Goal: Information Seeking & Learning: Compare options

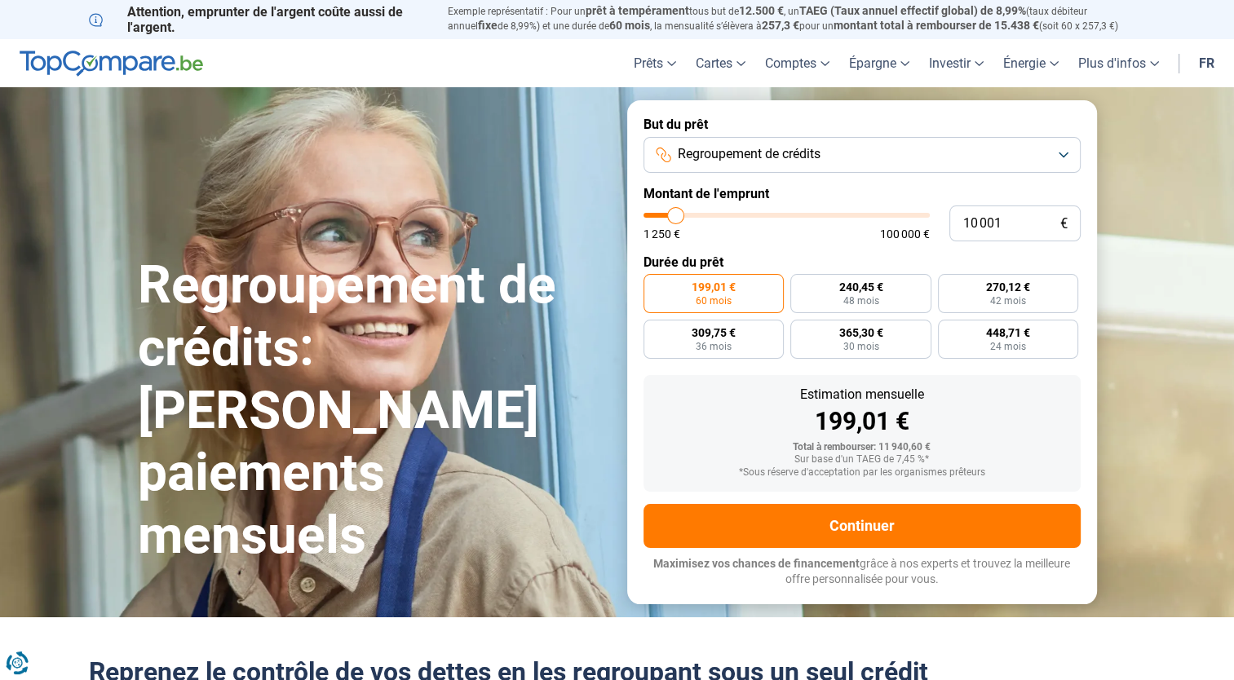
type input "12 000"
type input "12000"
type input "13 000"
type input "13000"
type input "14 500"
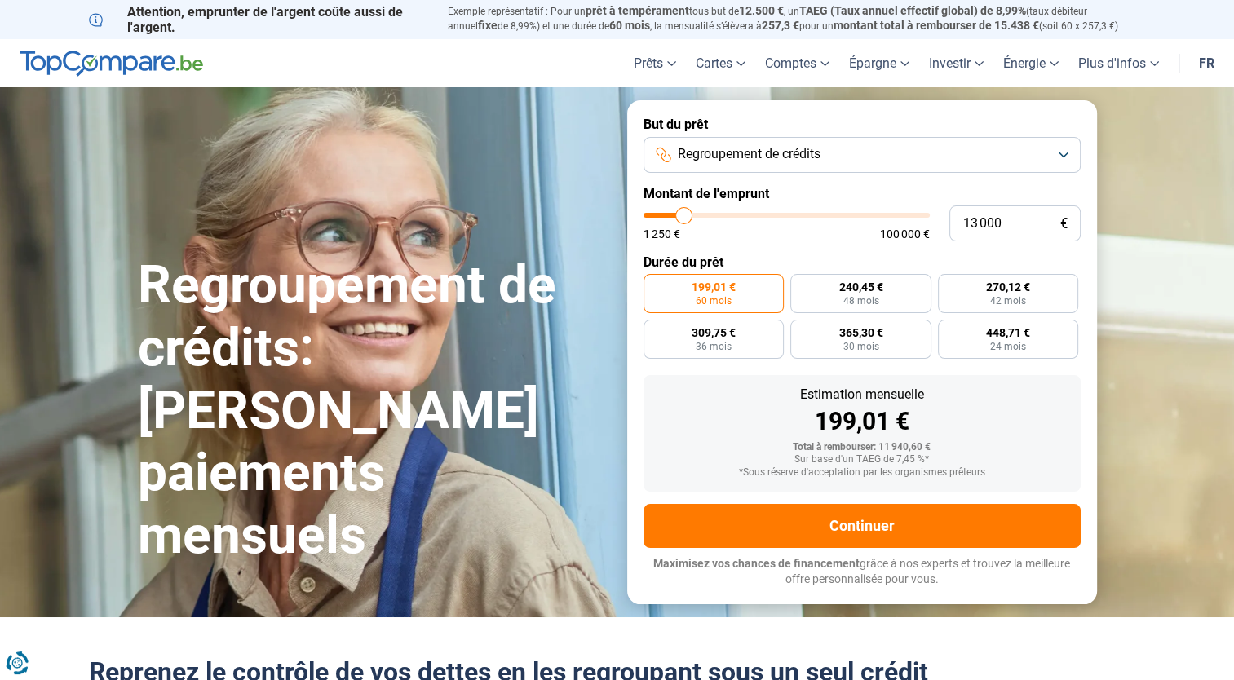
type input "14500"
type input "16 500"
type input "16500"
type input "18 250"
type input "18250"
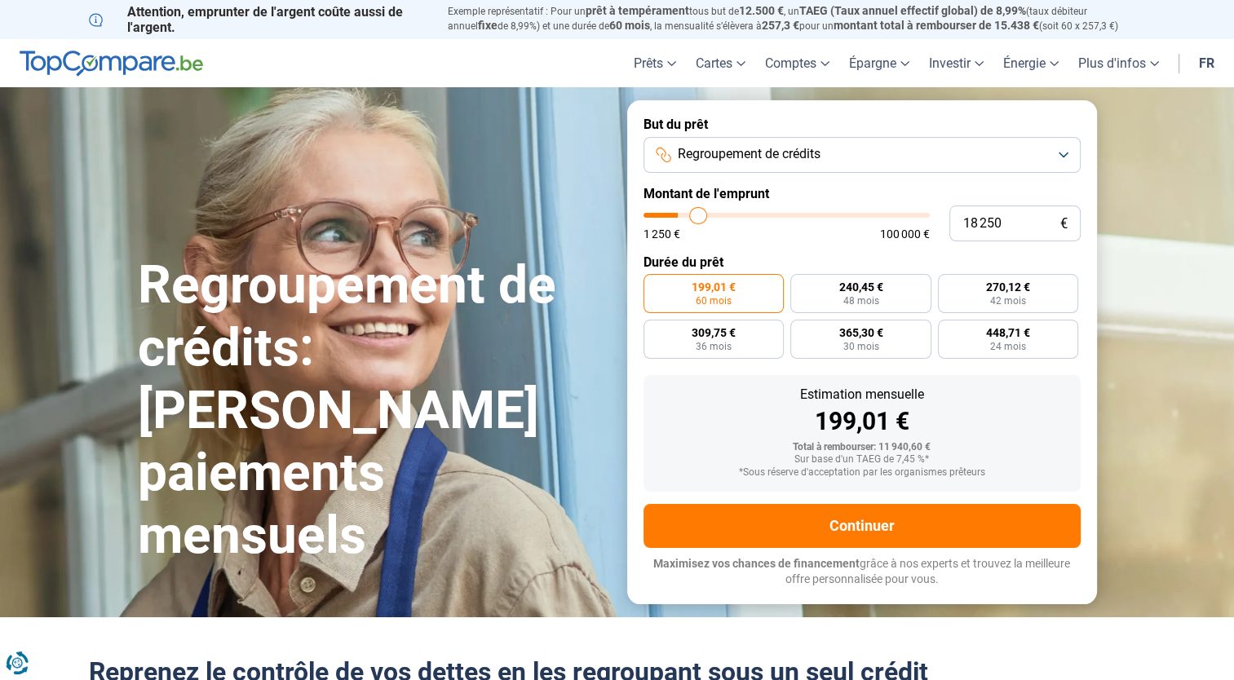
type input "19 750"
type input "19750"
type input "21 000"
type input "21000"
type input "22 000"
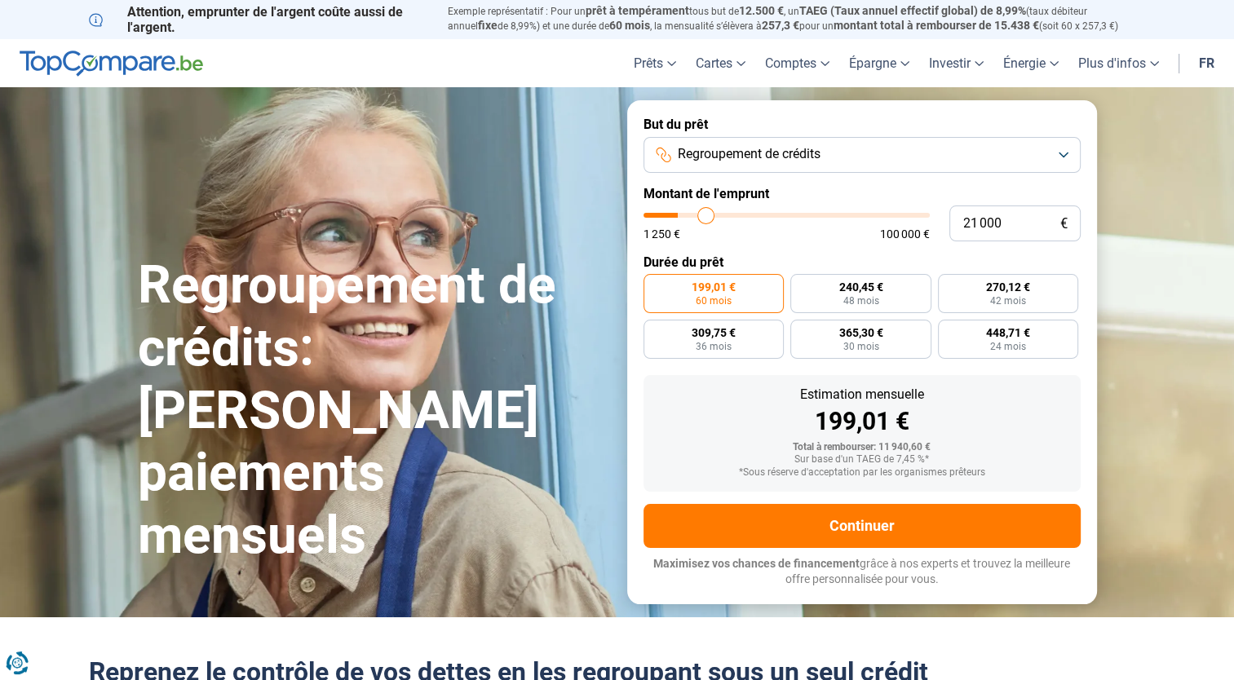
type input "22000"
type input "22 250"
type input "22250"
type input "23 000"
type input "23000"
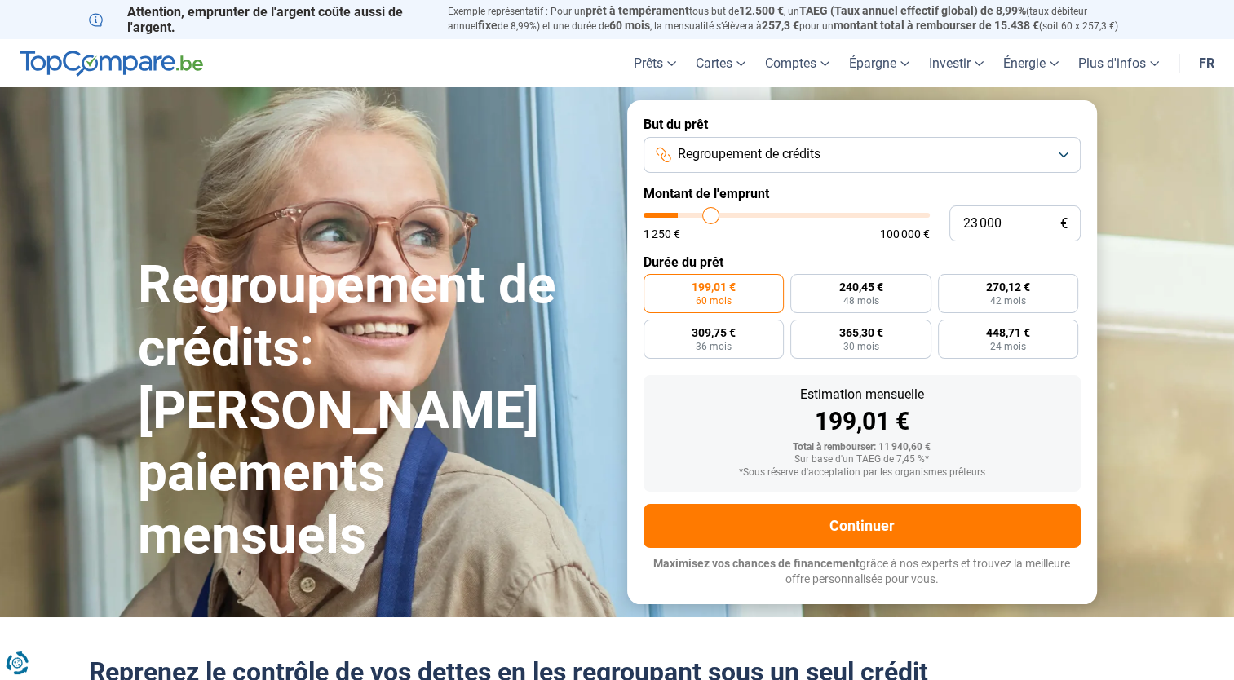
type input "23 250"
type input "23250"
type input "23 500"
type input "23500"
type input "23 750"
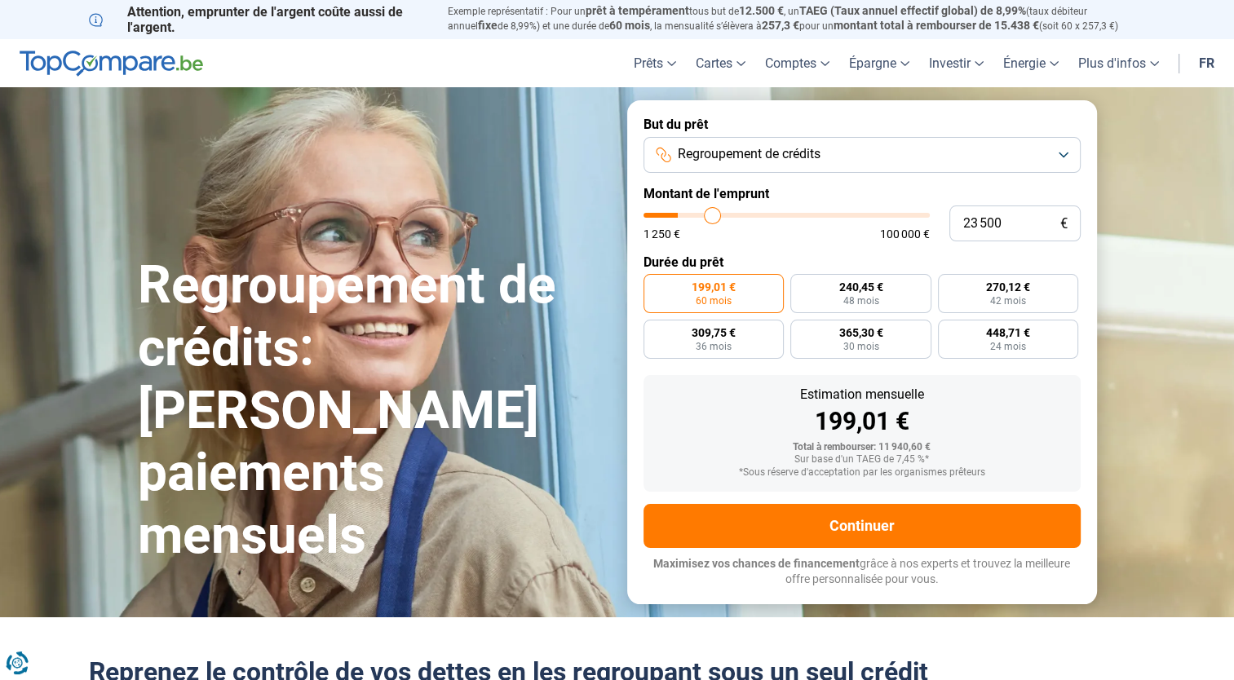
type input "23750"
type input "24 000"
type input "24000"
type input "24 500"
type input "24500"
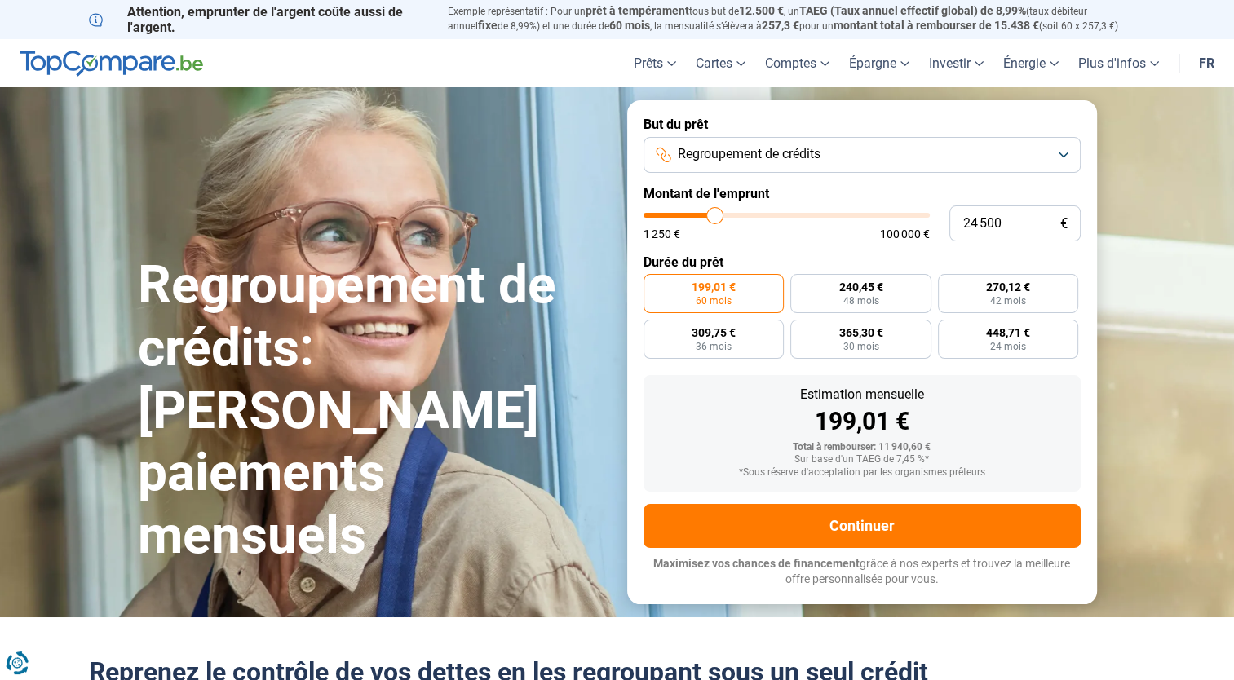
type input "24 750"
type input "24750"
type input "25 000"
type input "25000"
type input "25 250"
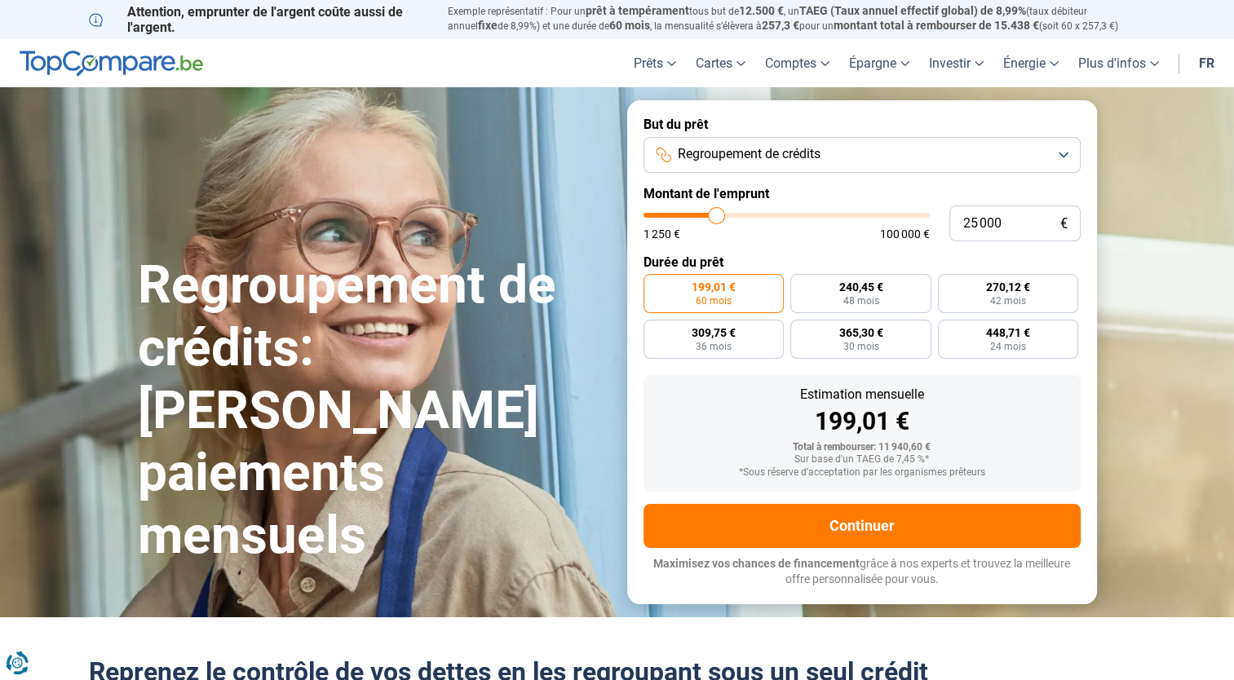
type input "25250"
type input "25 750"
type input "25750"
type input "26 000"
type input "26000"
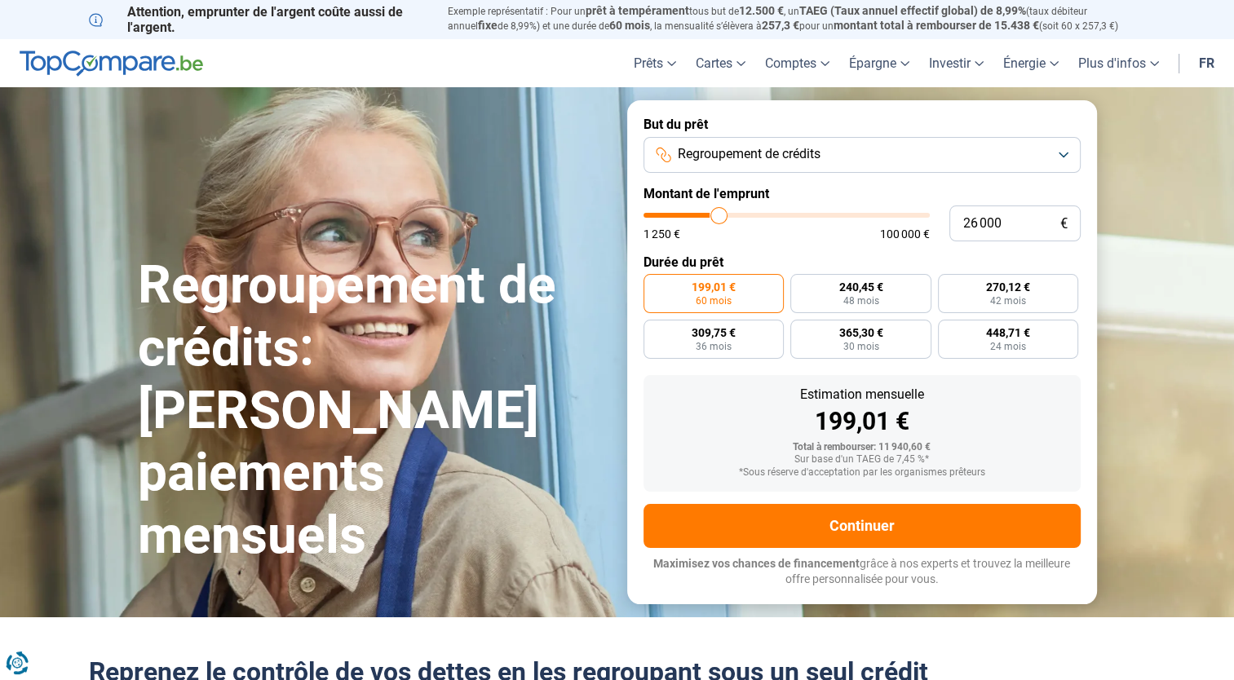
type input "26 250"
type input "26250"
type input "26 750"
type input "26750"
type input "27 000"
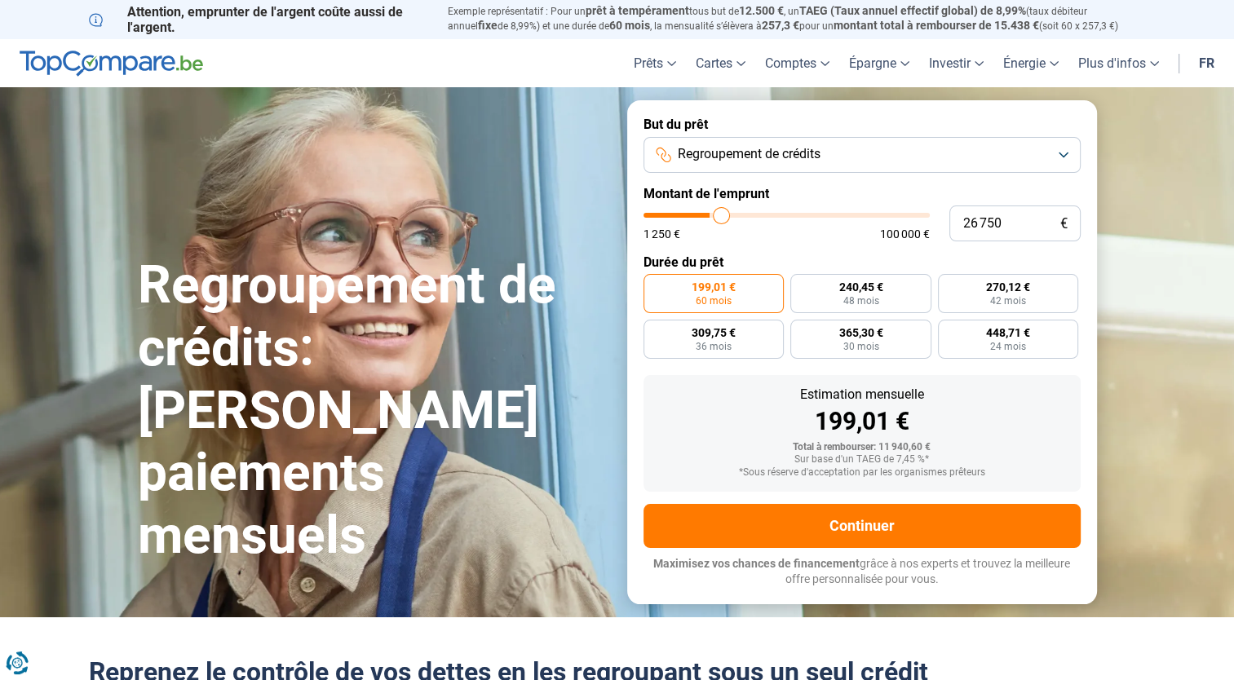
type input "27000"
type input "27 500"
type input "27500"
type input "28 250"
type input "28250"
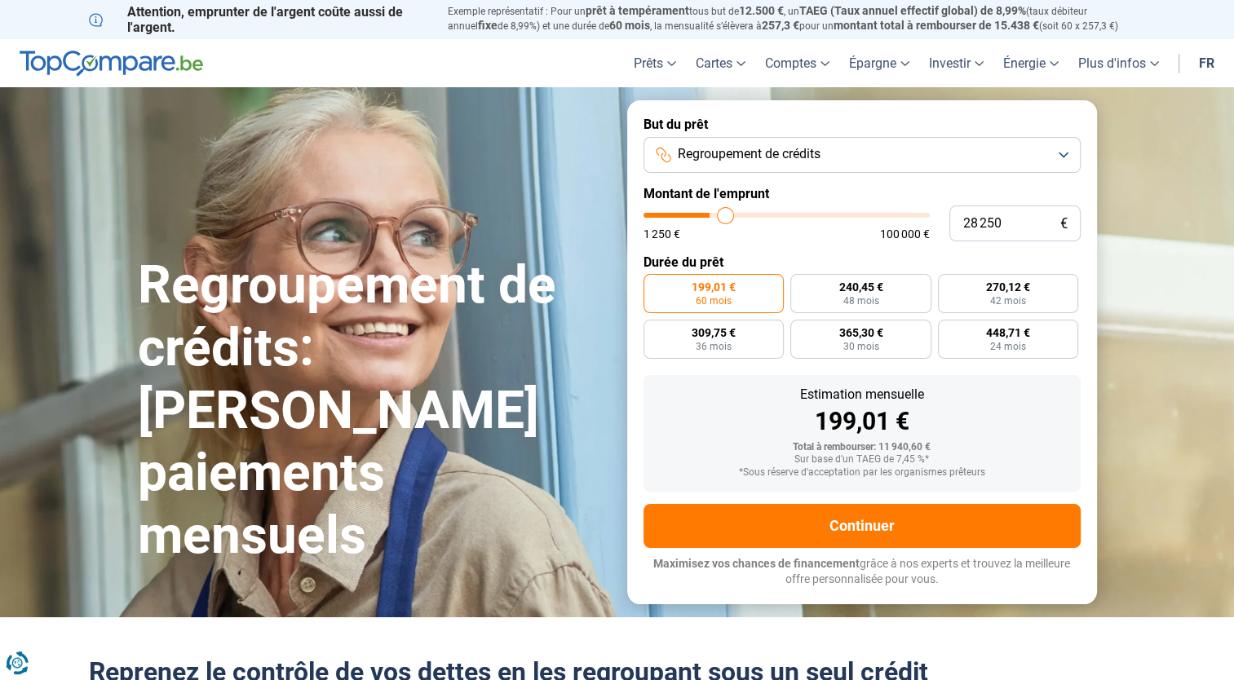
type input "30 000"
type input "30000"
type input "30 750"
type input "30750"
type input "31 250"
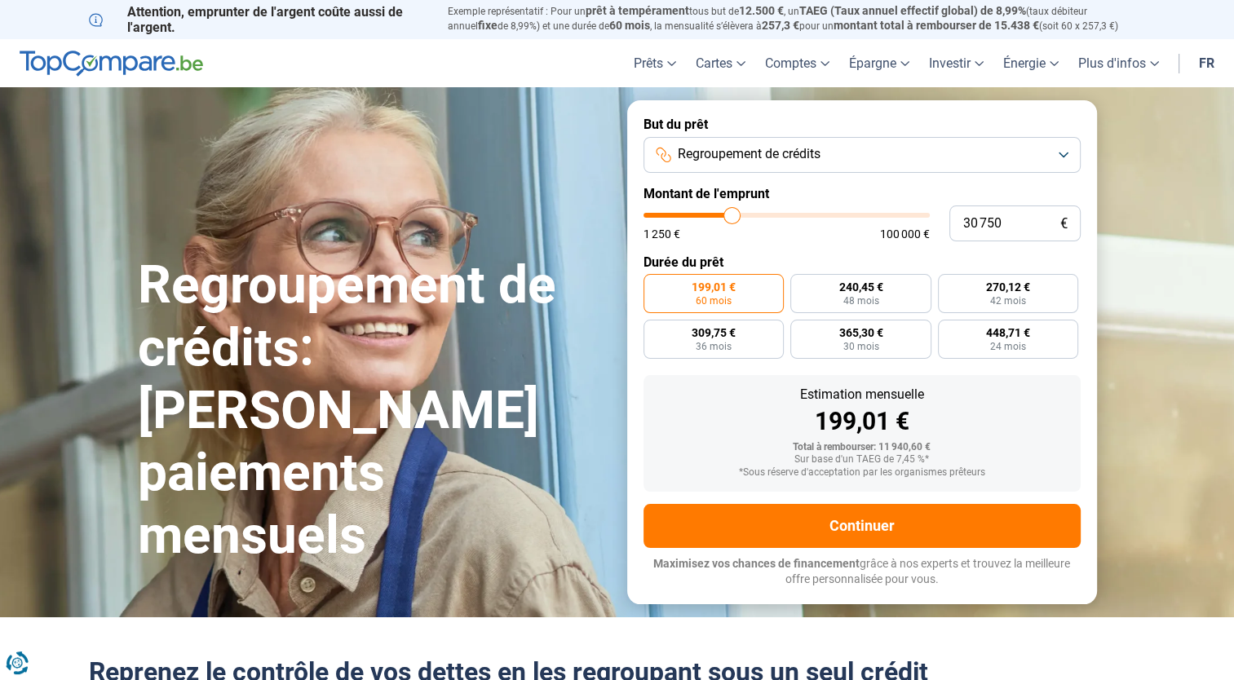
type input "31250"
type input "32 000"
type input "32000"
type input "33 000"
type input "33000"
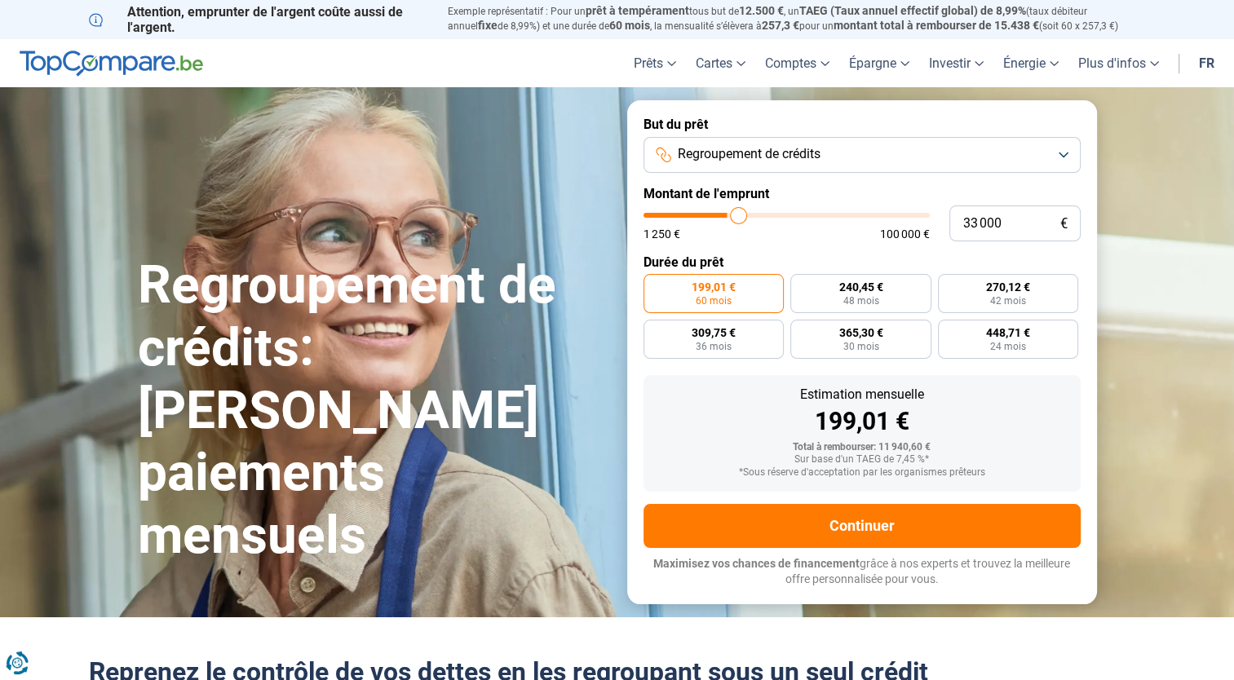
type input "33 750"
type input "33750"
type input "34 750"
type input "34750"
type input "35 750"
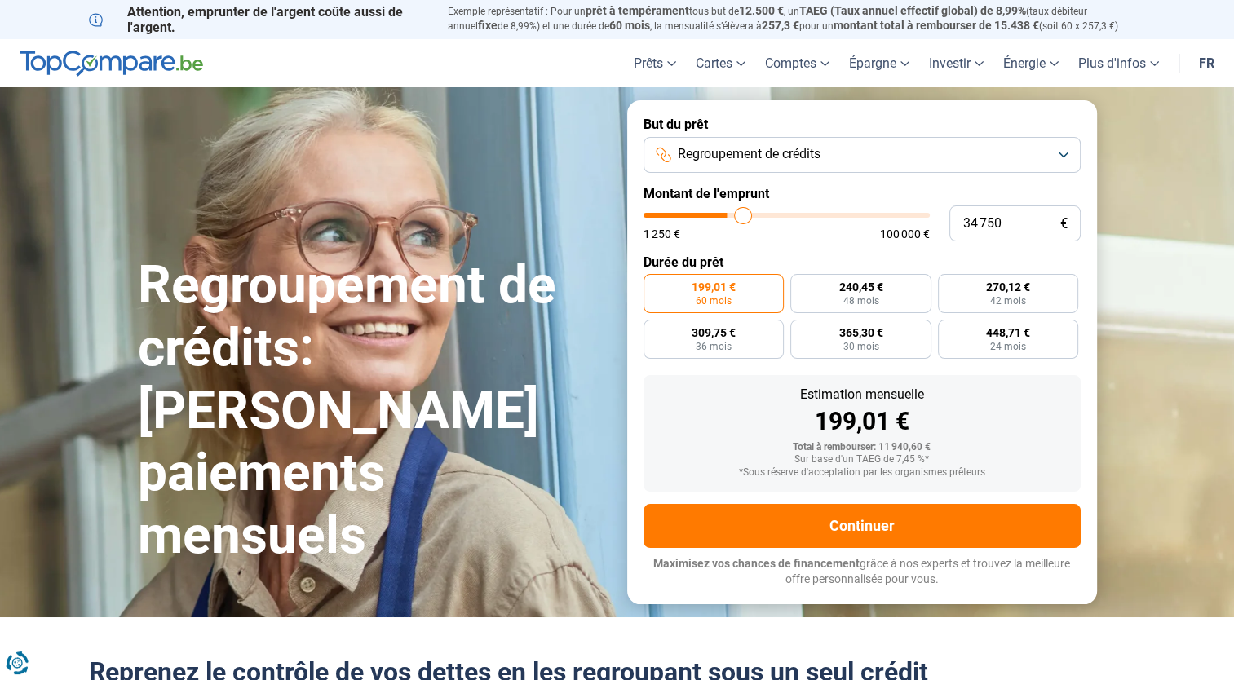
type input "35750"
type input "36 750"
type input "36750"
type input "37 750"
type input "37750"
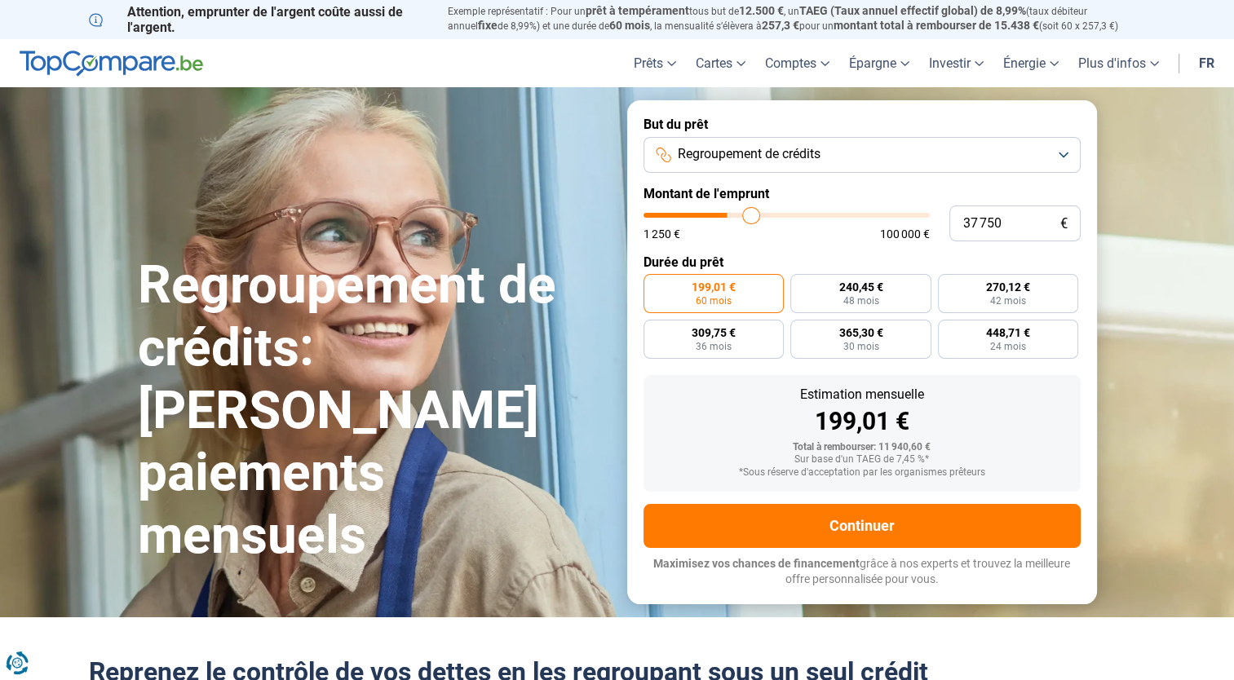
type input "38 000"
type input "38000"
type input "38 750"
type input "38750"
type input "39 250"
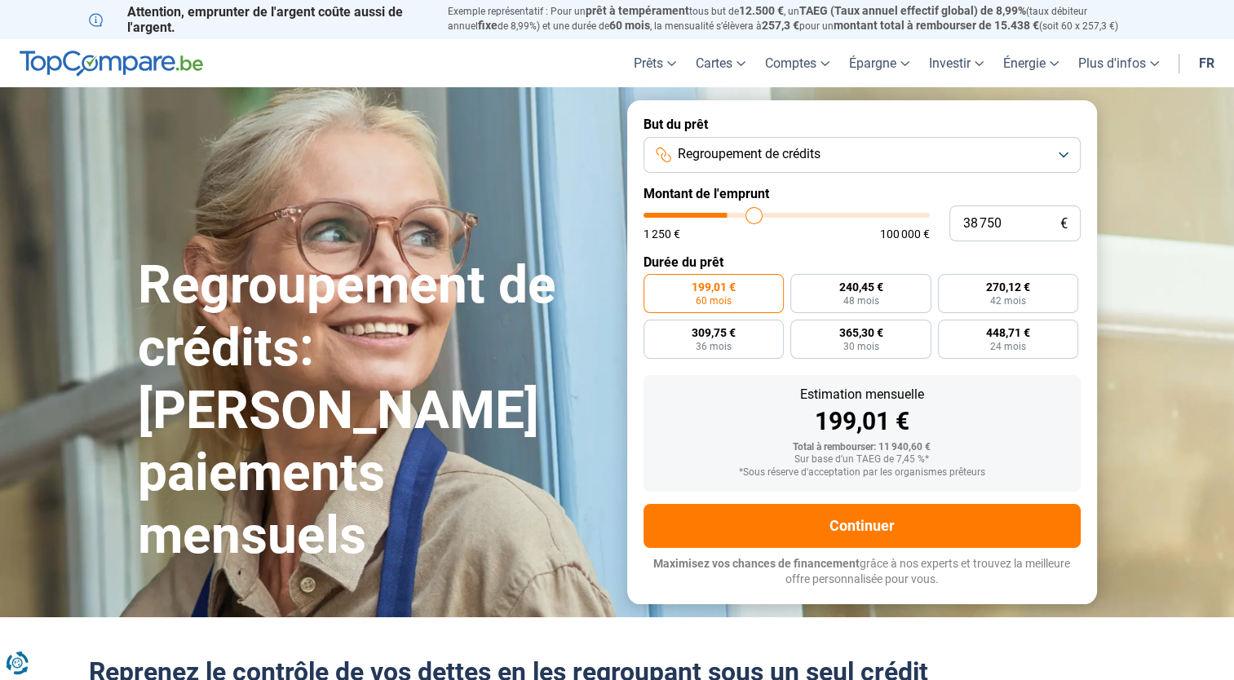
type input "39250"
type input "39 500"
type input "39500"
type input "39 750"
type input "39750"
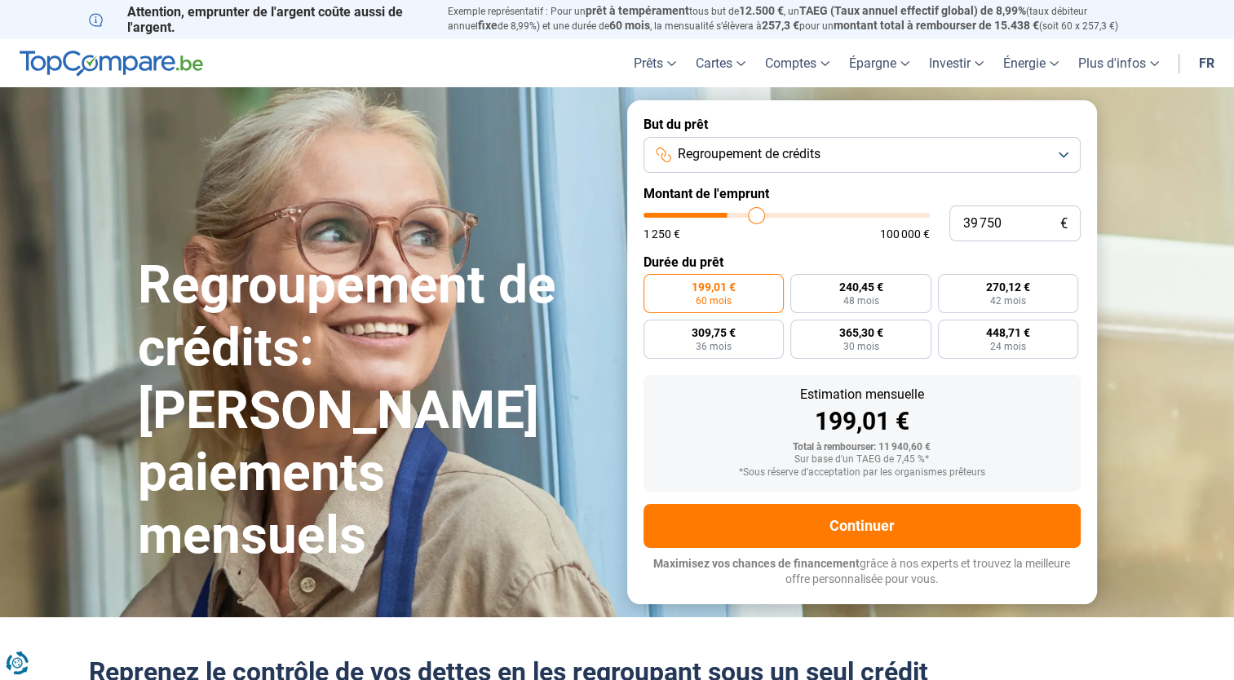
type input "40 250"
type input "40250"
type input "40 750"
type input "40750"
type input "41 000"
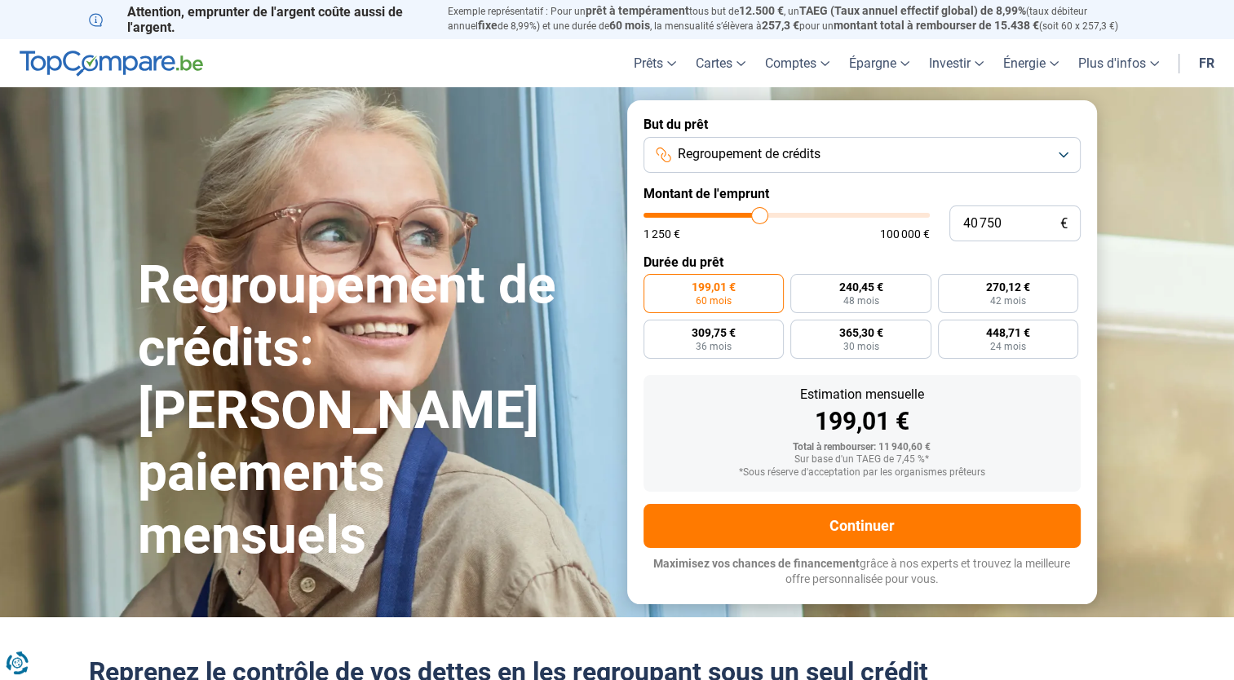
type input "41000"
type input "41 500"
type input "41500"
type input "42 250"
type input "42250"
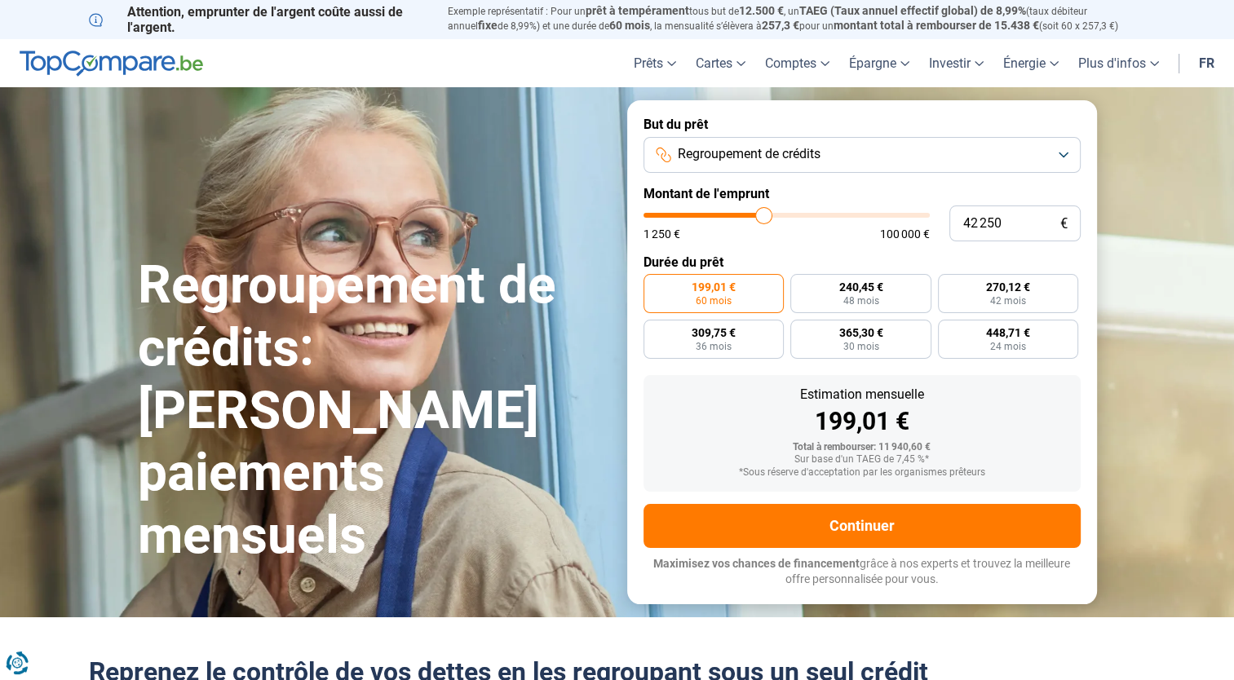
type input "42 500"
type input "42500"
type input "43 500"
type input "43500"
type input "44 250"
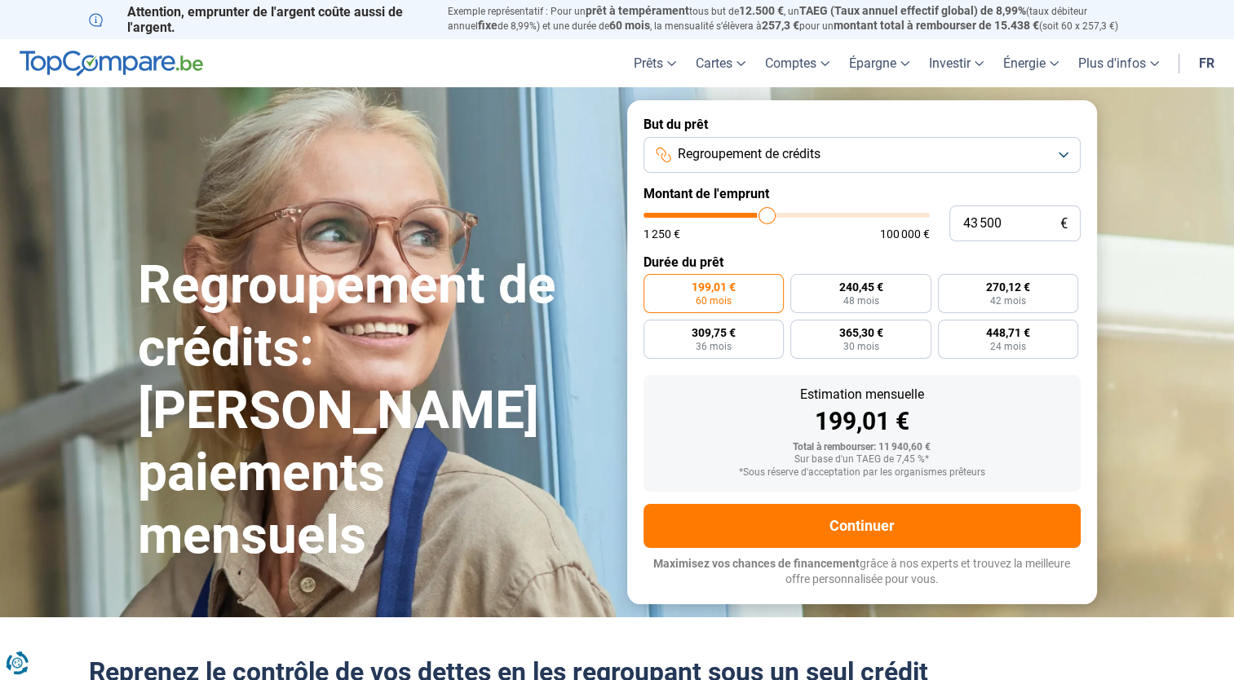
type input "44250"
type input "44 750"
type input "44750"
type input "45 750"
type input "45750"
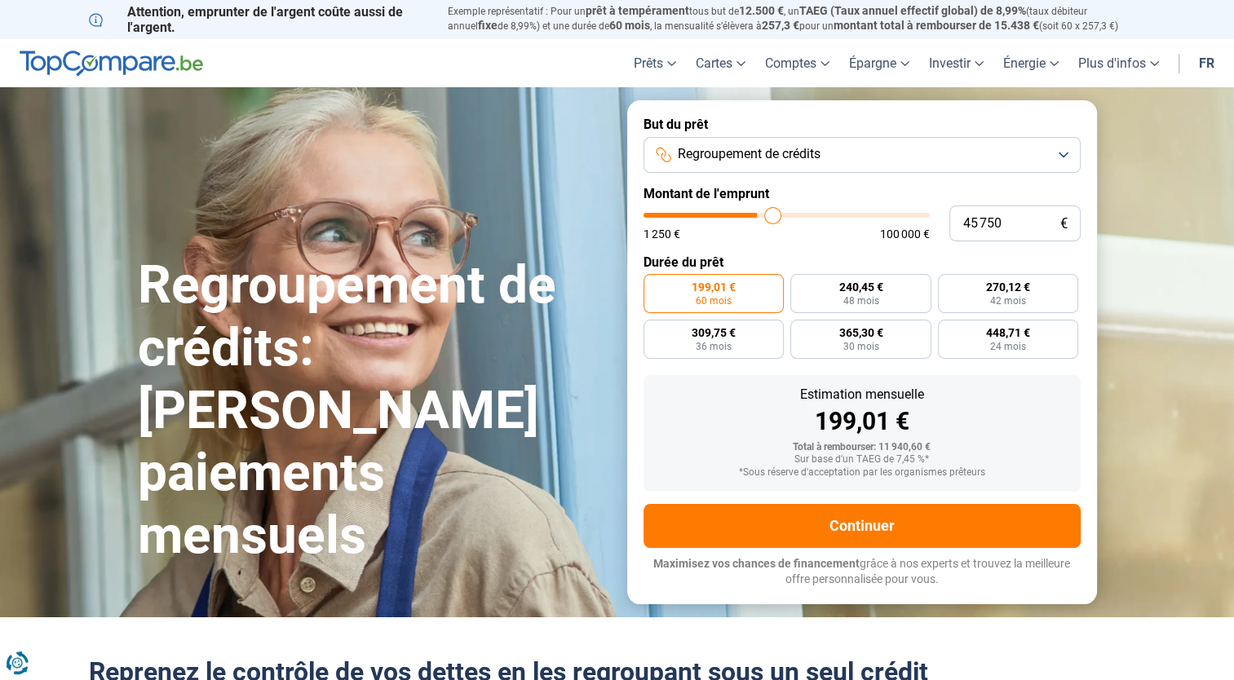
type input "46 000"
type input "46000"
type input "46 750"
type input "46750"
type input "47 750"
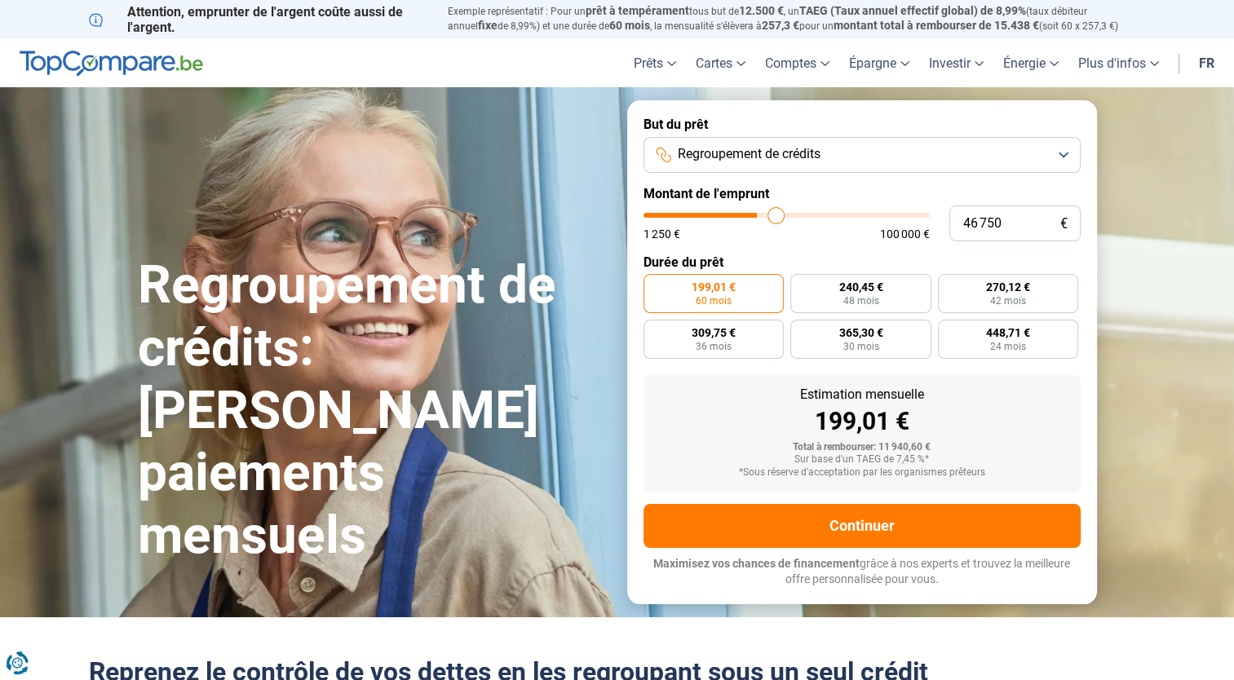
type input "47750"
type input "48 000"
type input "48000"
type input "48 250"
type input "48250"
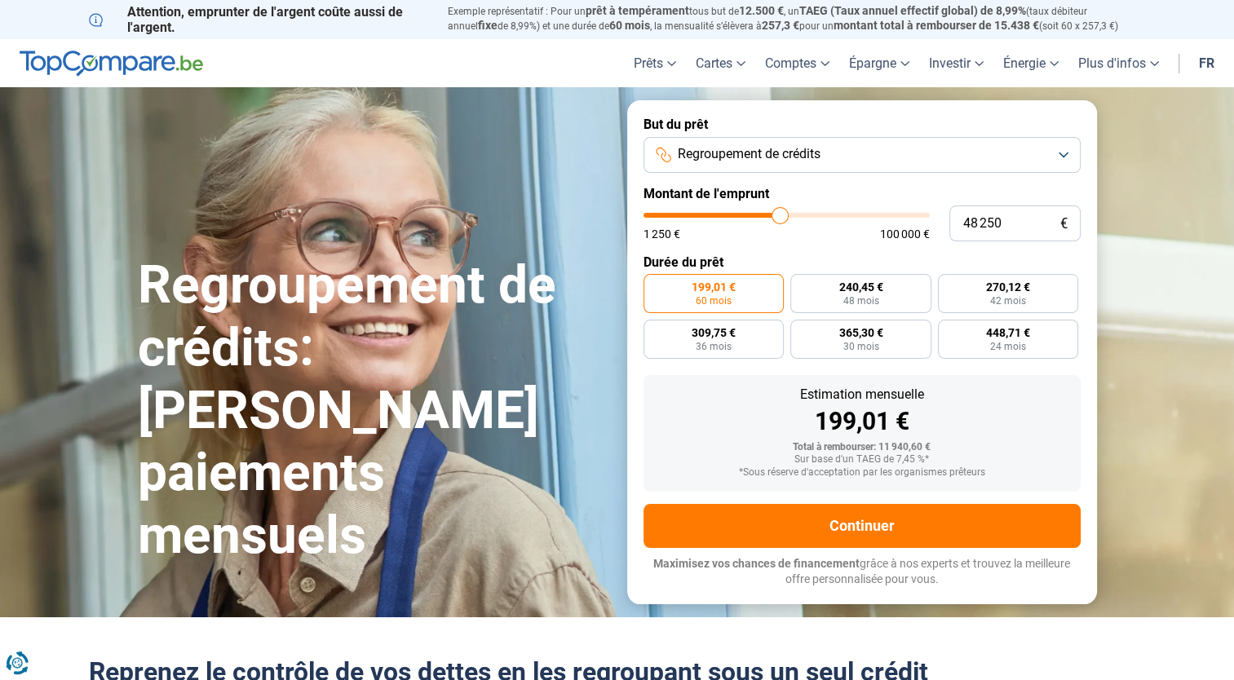
type input "48 500"
type input "48500"
type input "49 000"
type input "49000"
type input "49 750"
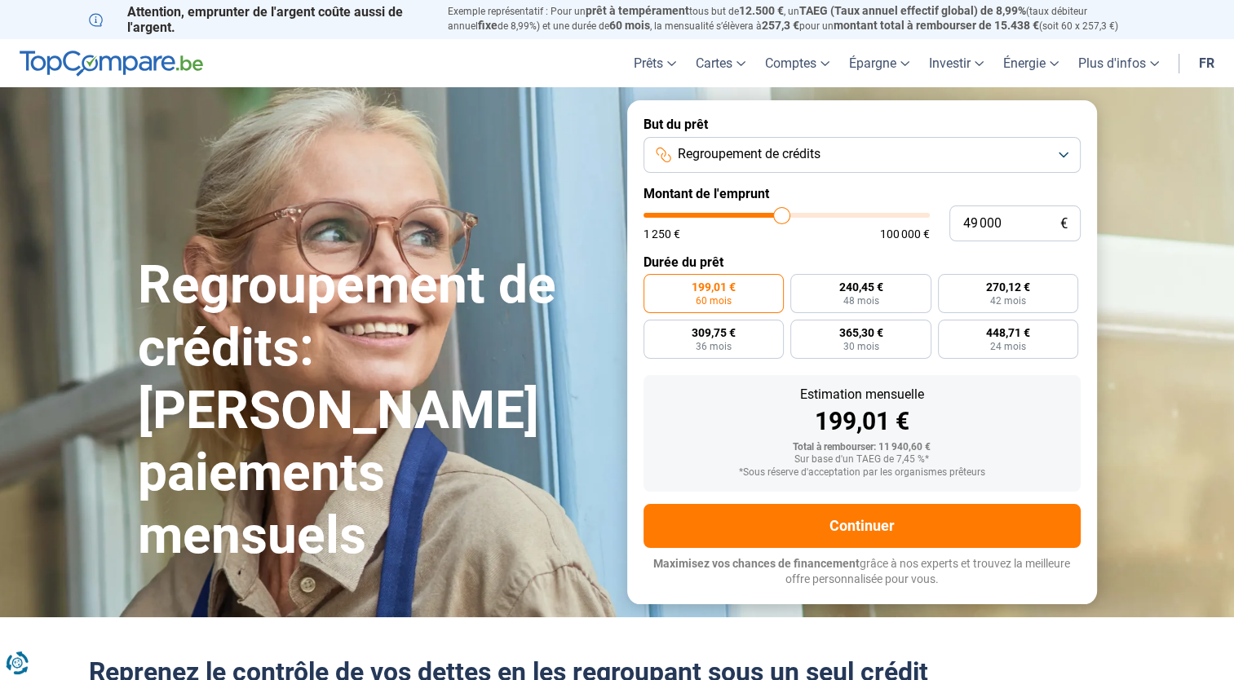
type input "49750"
type input "50 000"
type input "50000"
type input "50 500"
type input "50500"
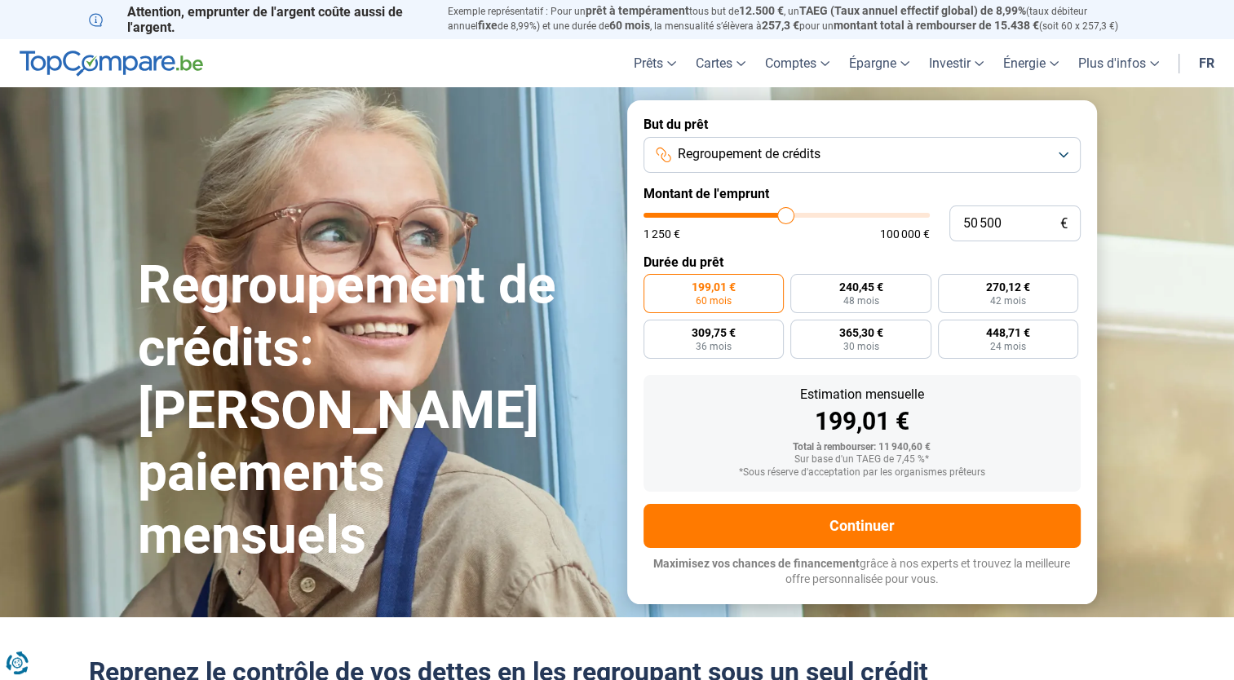
type input "50 750"
type input "50750"
type input "51 250"
type input "51250"
type input "51 500"
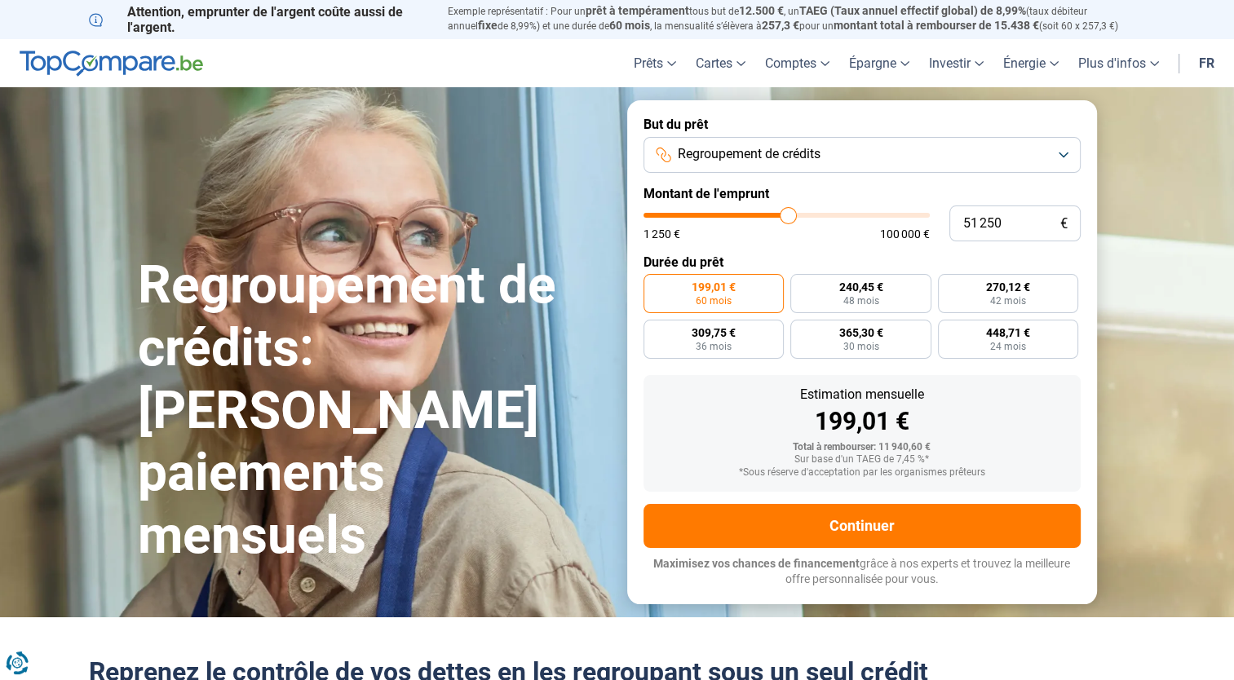
type input "51500"
type input "52 000"
type input "52000"
type input "52 250"
type input "52250"
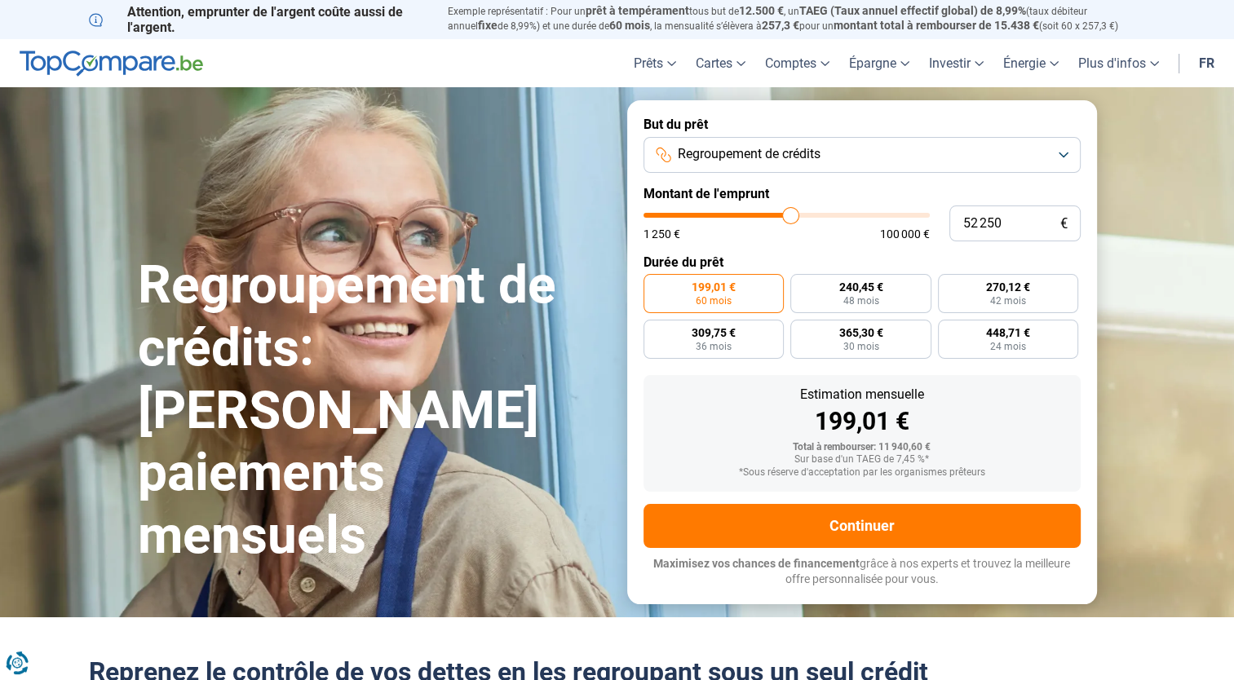
type input "52 500"
type input "52500"
type input "53 000"
type input "53000"
type input "53 500"
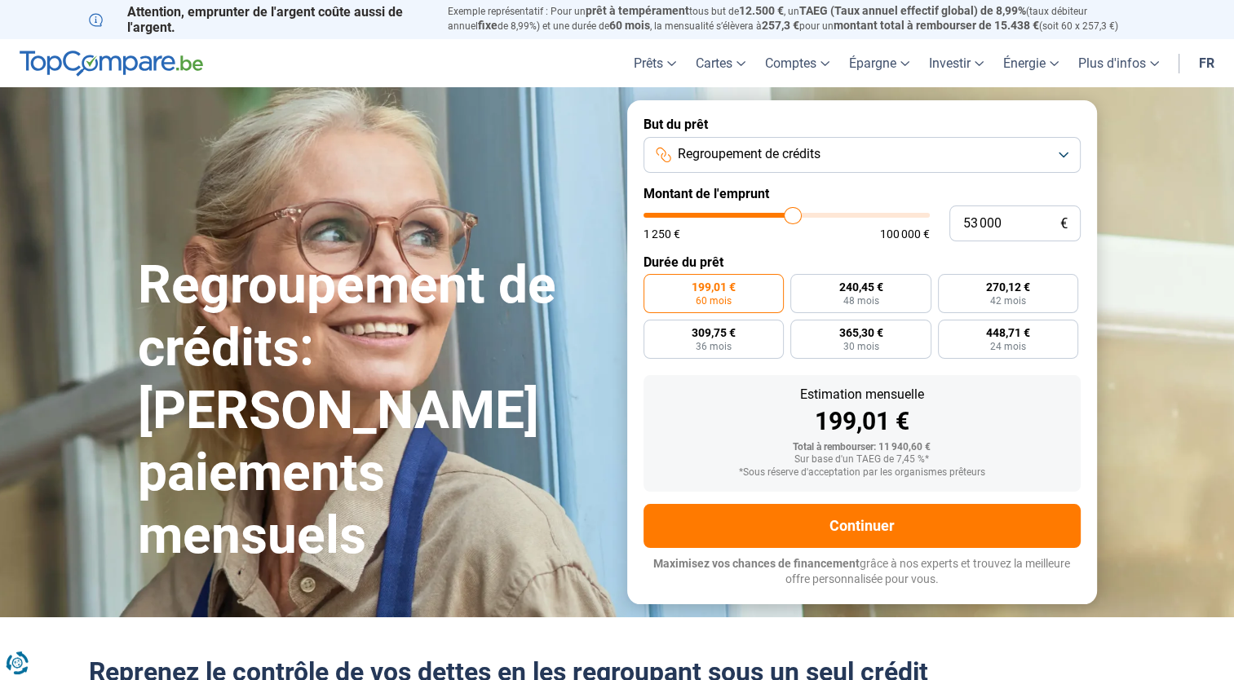
type input "53500"
type input "53 750"
type input "53750"
type input "54 250"
type input "54250"
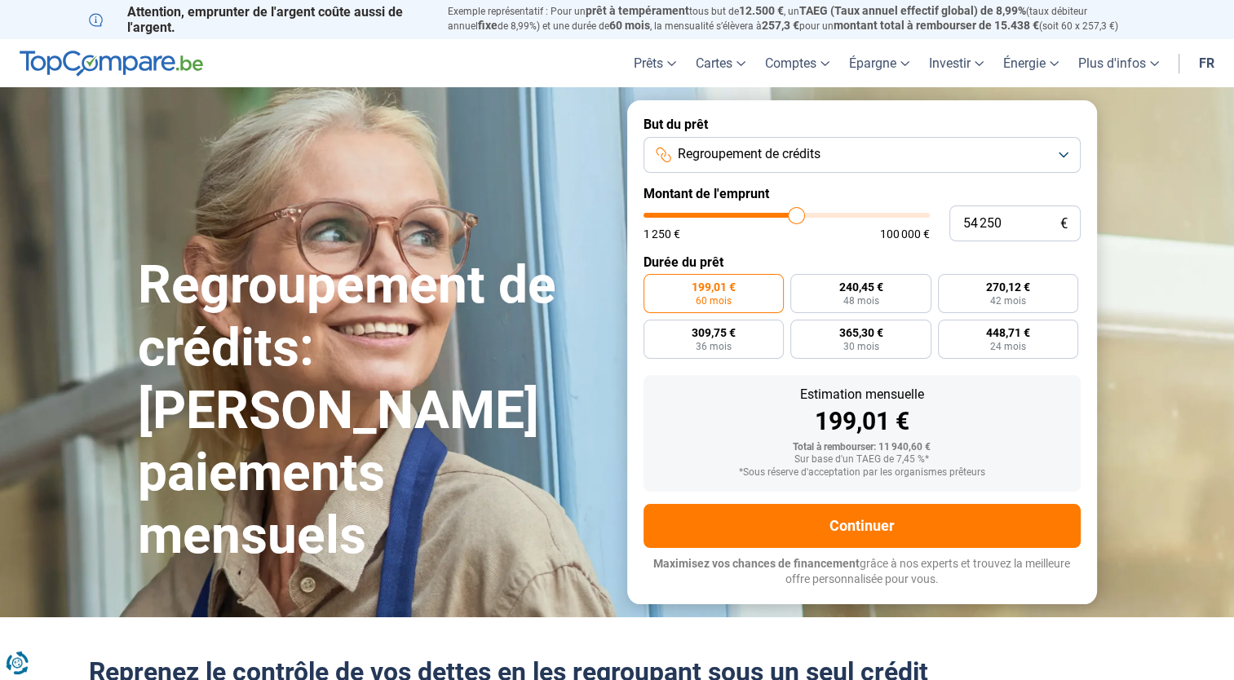
type input "54 750"
type input "54750"
type input "55 000"
type input "55000"
type input "55 250"
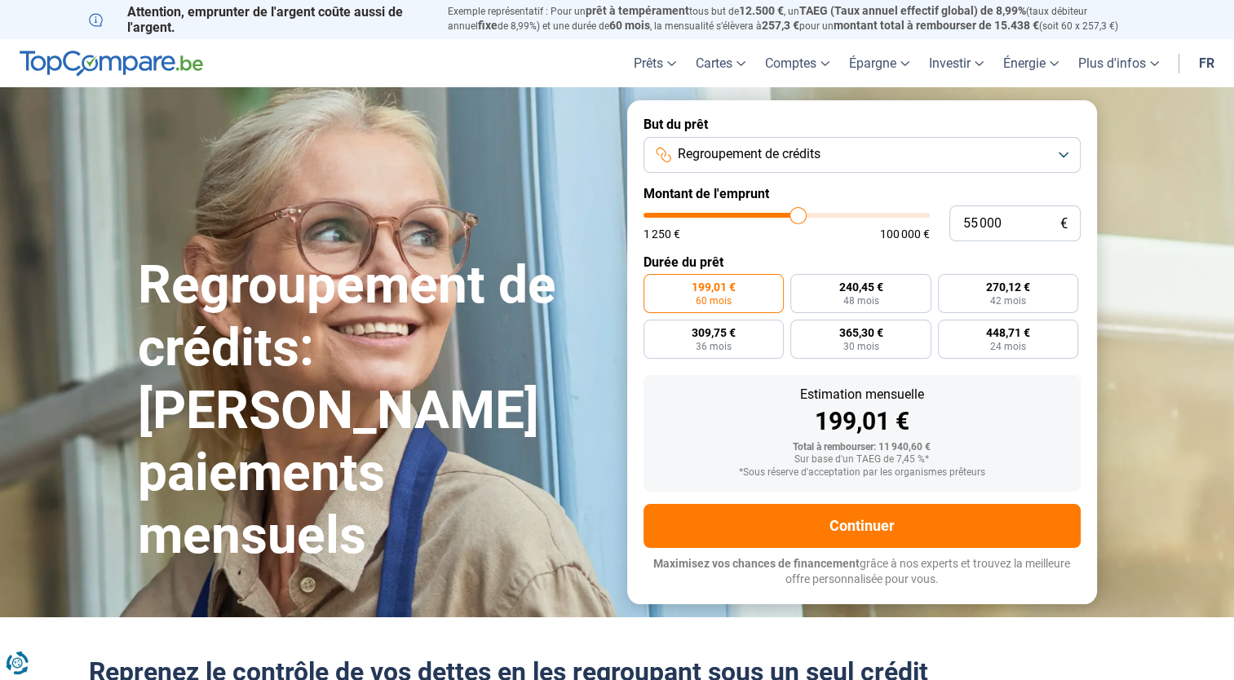
type input "55250"
type input "55 500"
type input "55500"
type input "56 250"
type input "56250"
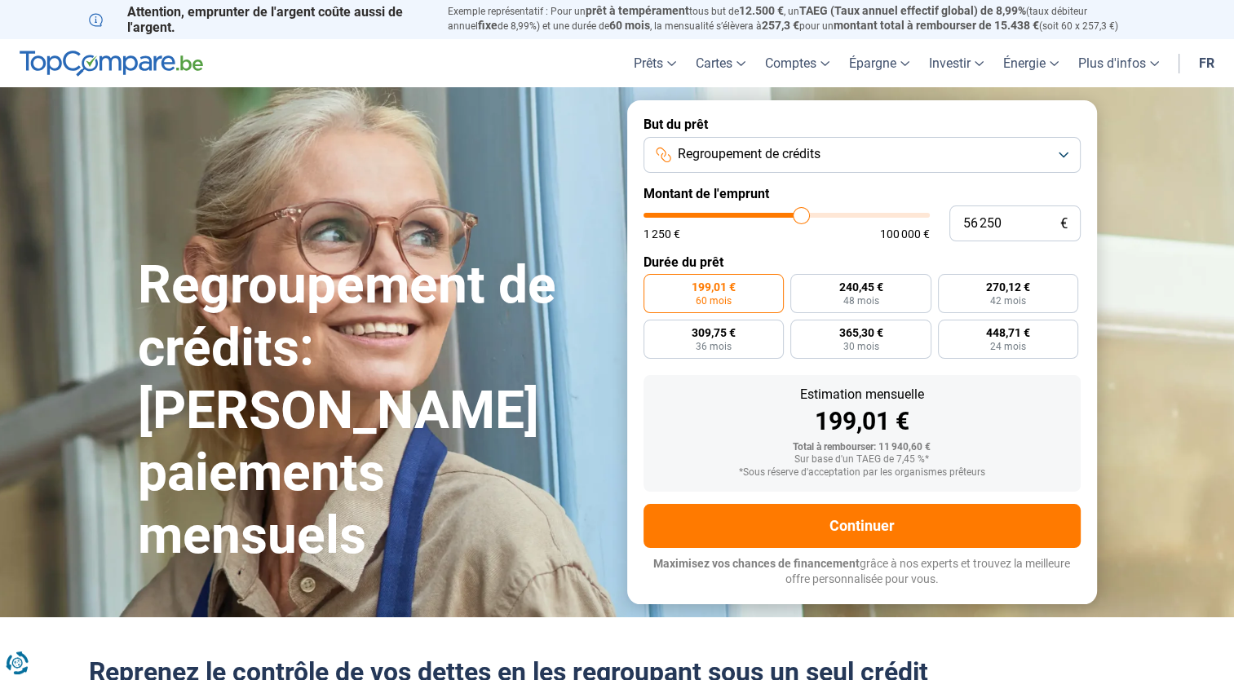
type input "57 000"
type input "57000"
type input "57 500"
type input "57500"
type input "57 750"
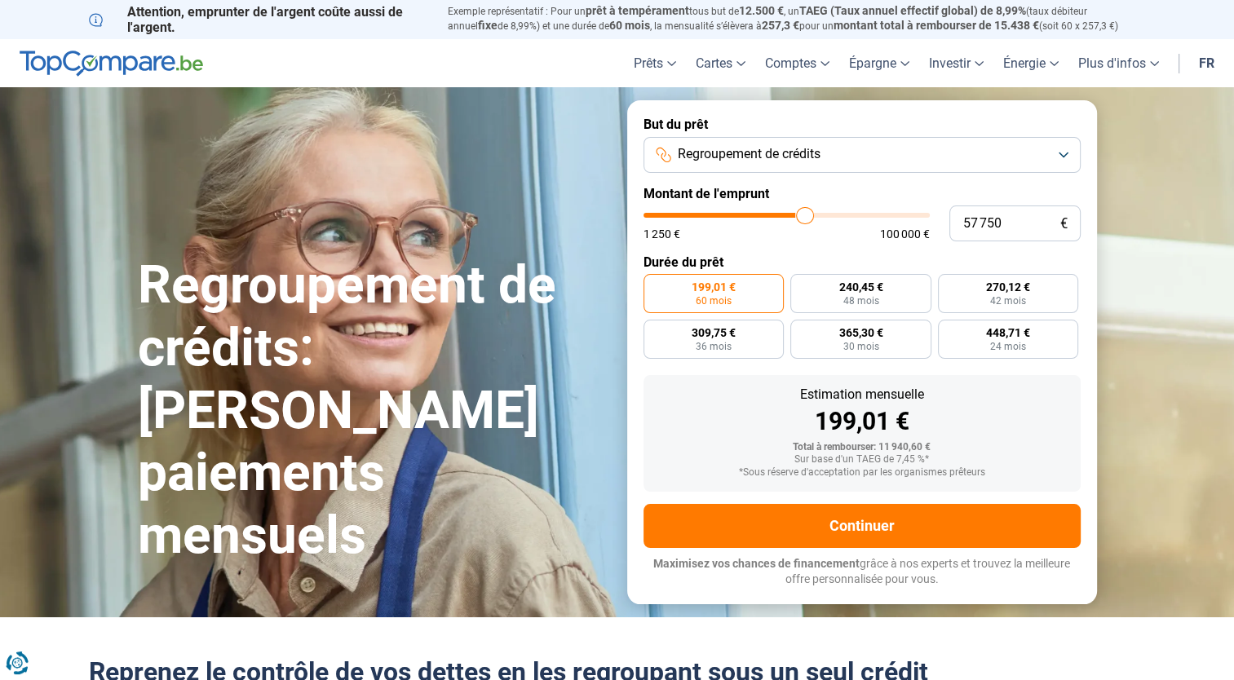
type input "57750"
type input "58 500"
type input "58500"
type input "58 750"
type input "58750"
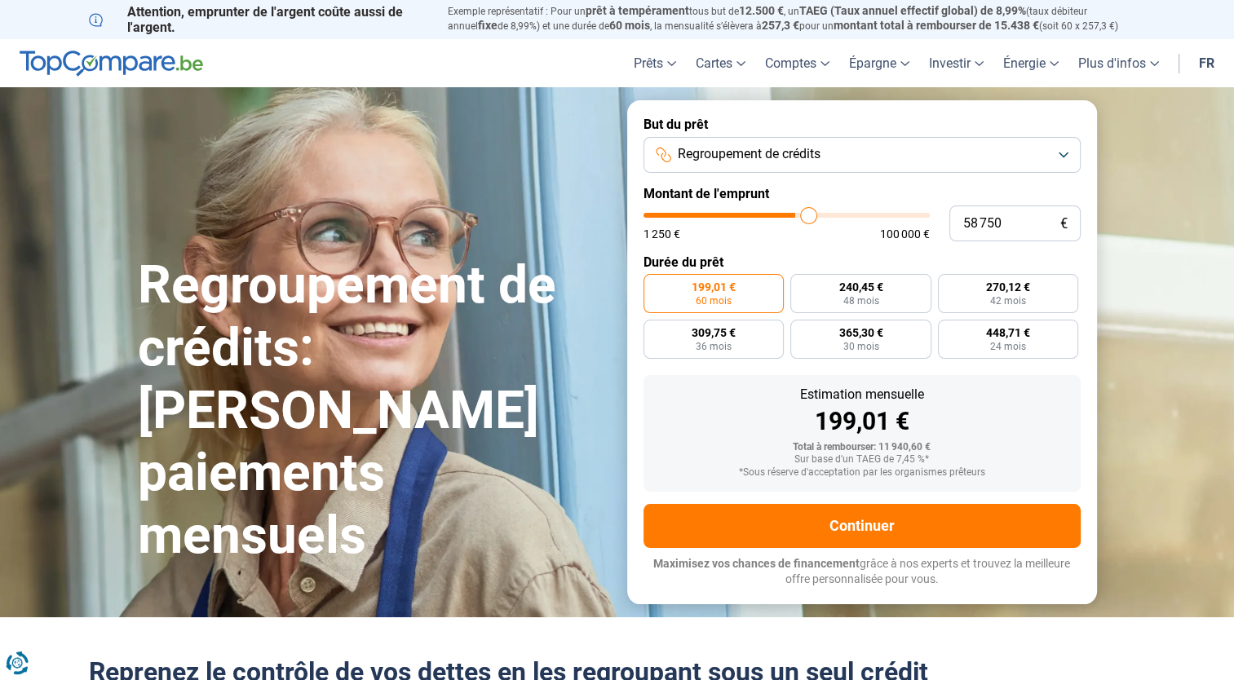
type input "59 250"
type input "59250"
type input "59 750"
type input "59750"
type input "60 250"
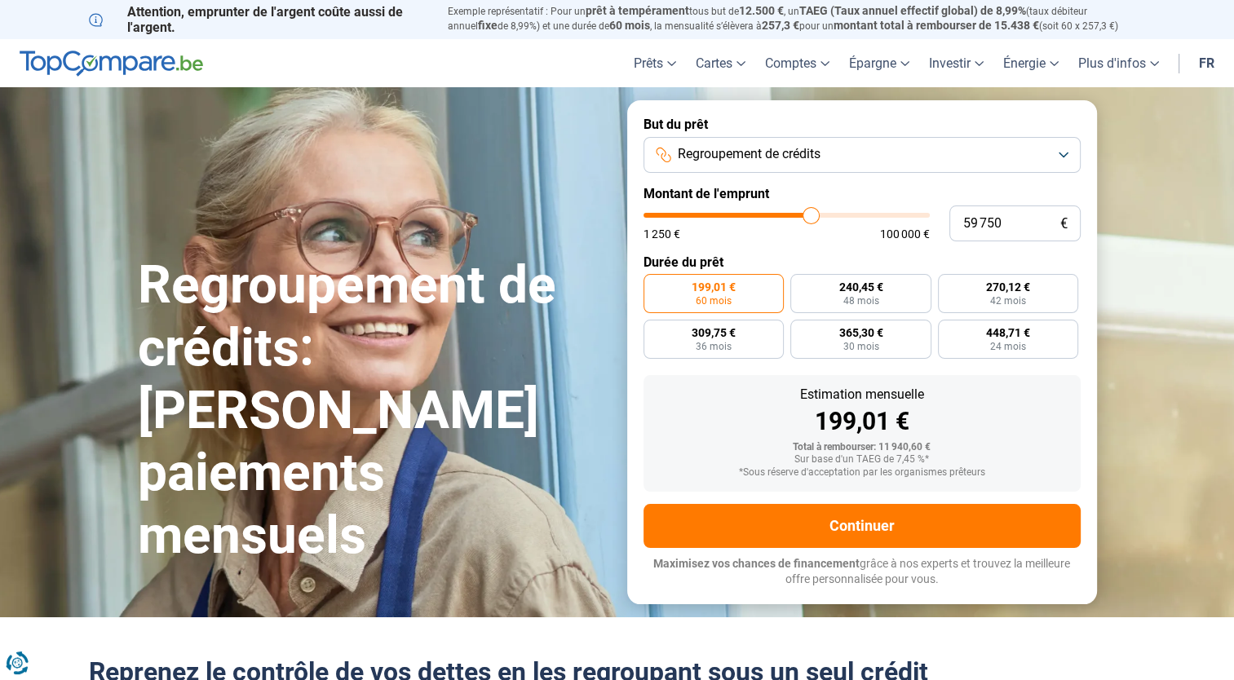
type input "60250"
type input "60 500"
type input "60500"
type input "61 000"
type input "61000"
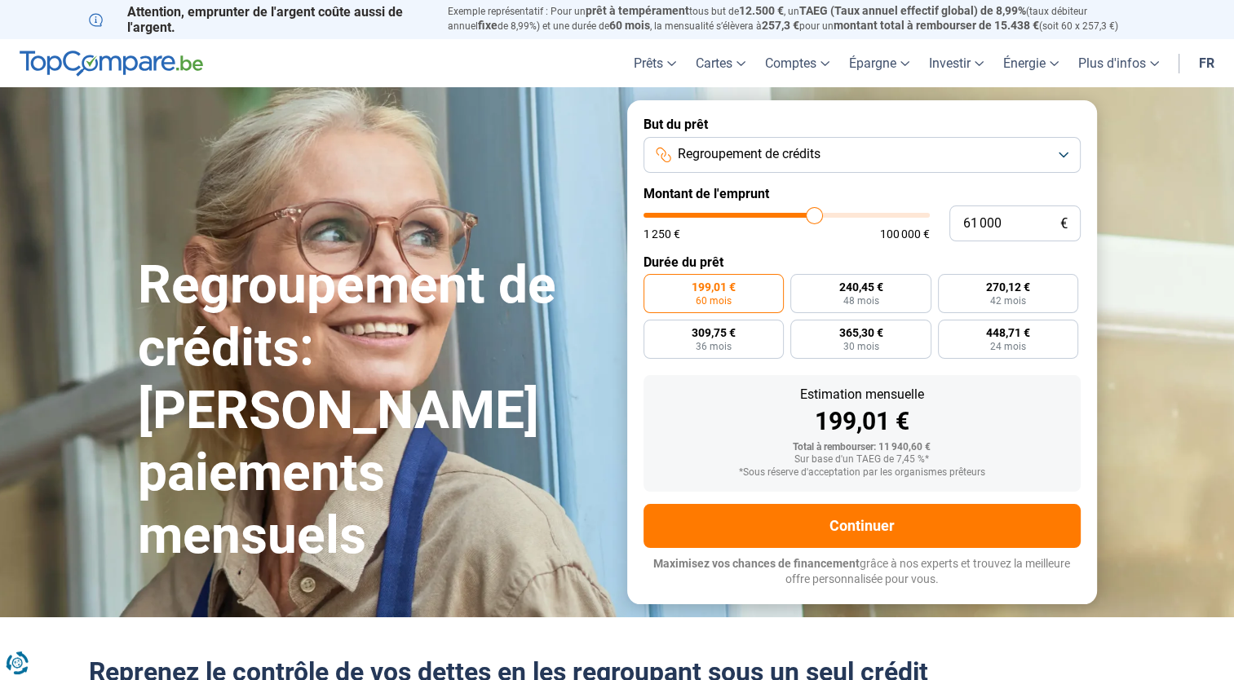
type input "61 250"
type input "61250"
type input "61 500"
type input "61500"
type input "61 750"
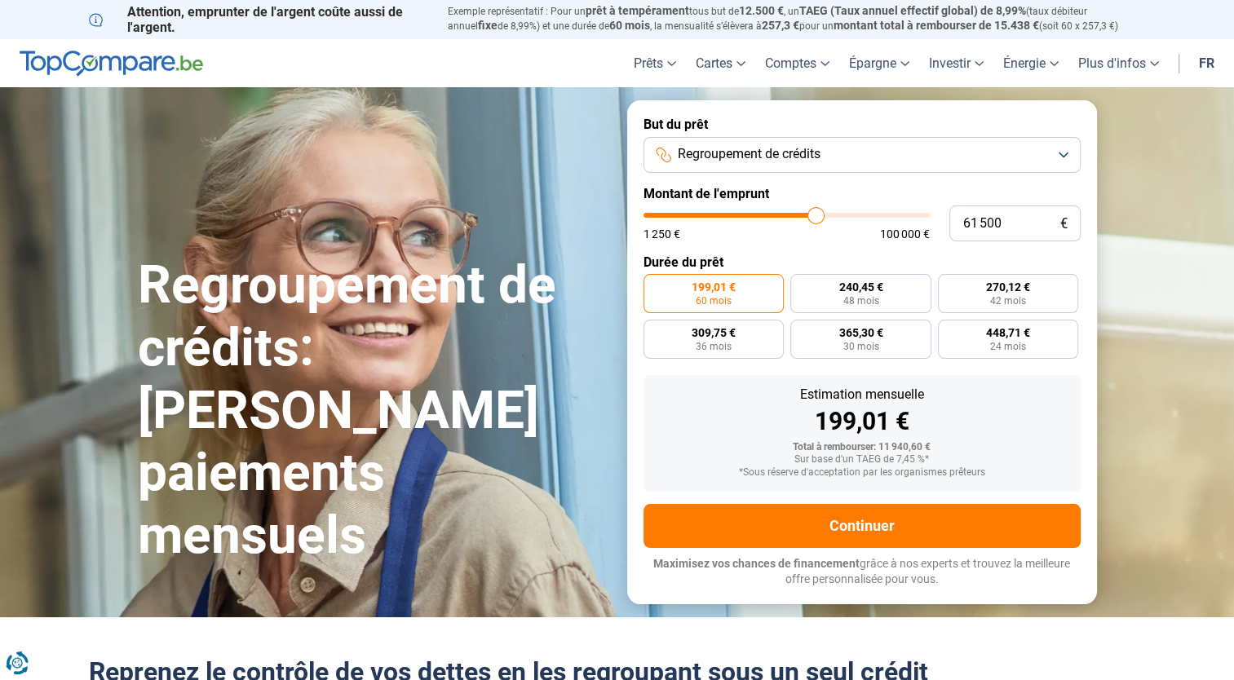
type input "61750"
type input "62 000"
type input "62000"
type input "62 250"
type input "62250"
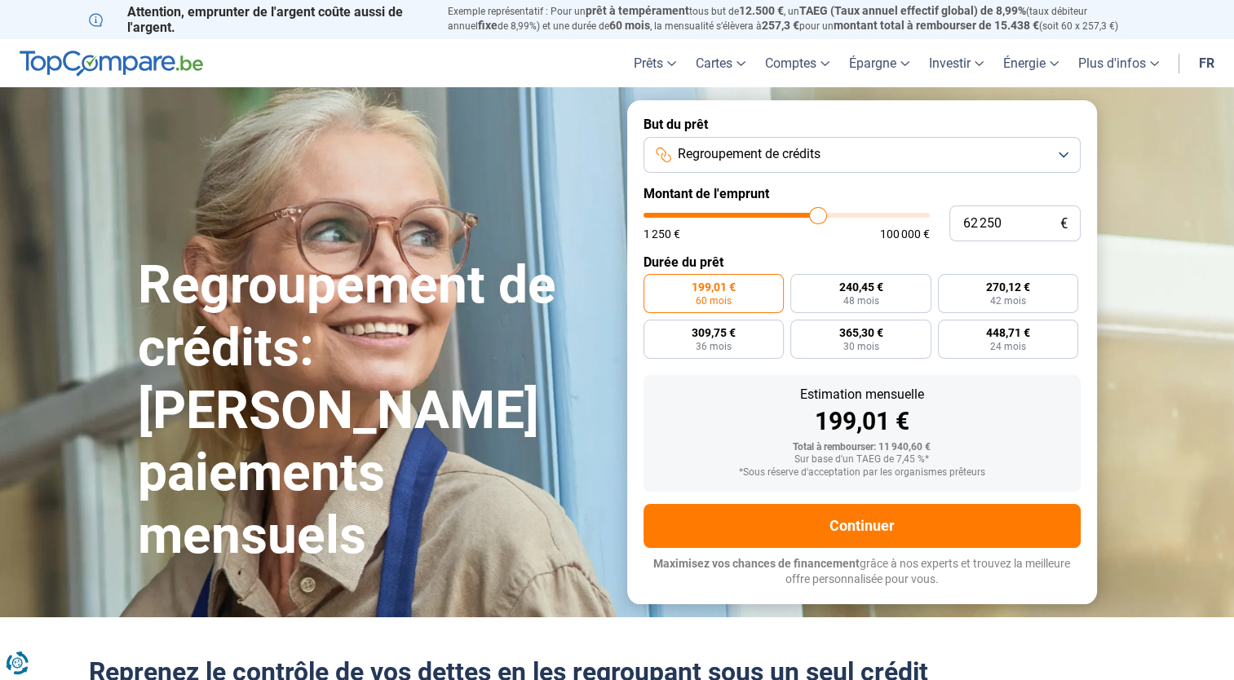
type input "62 500"
type input "62500"
type input "62 750"
type input "62750"
type input "63 000"
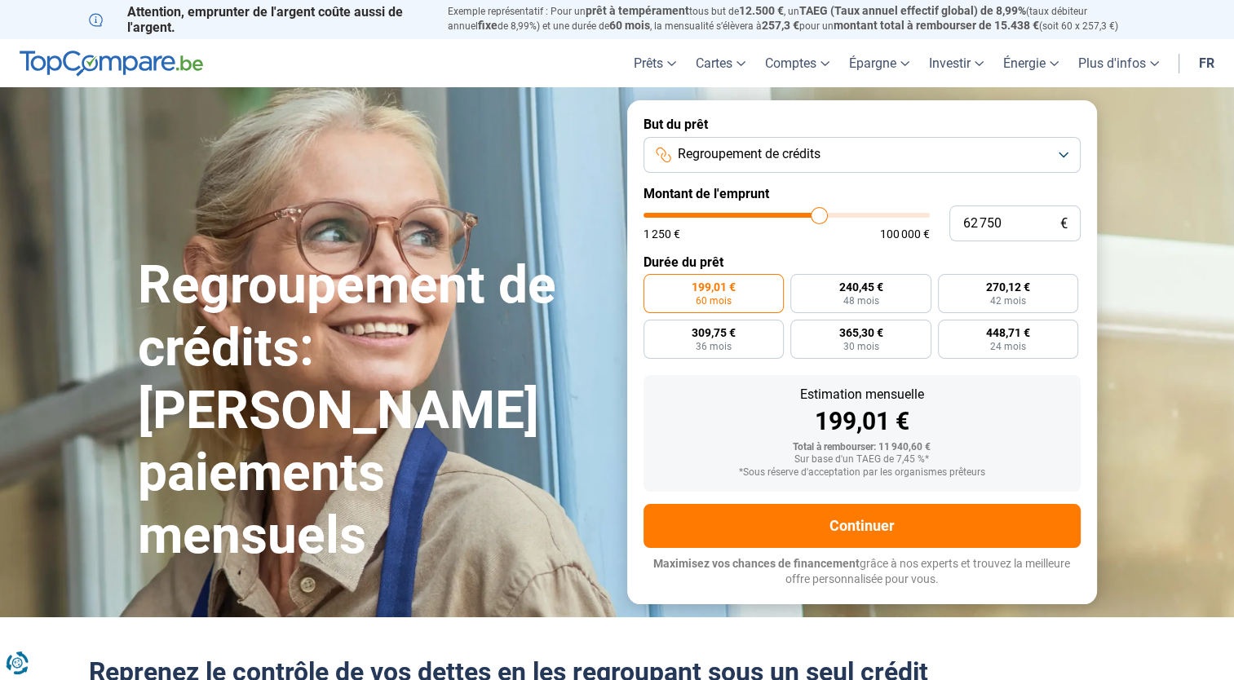
type input "63000"
type input "63 250"
type input "63250"
type input "63 500"
type input "63500"
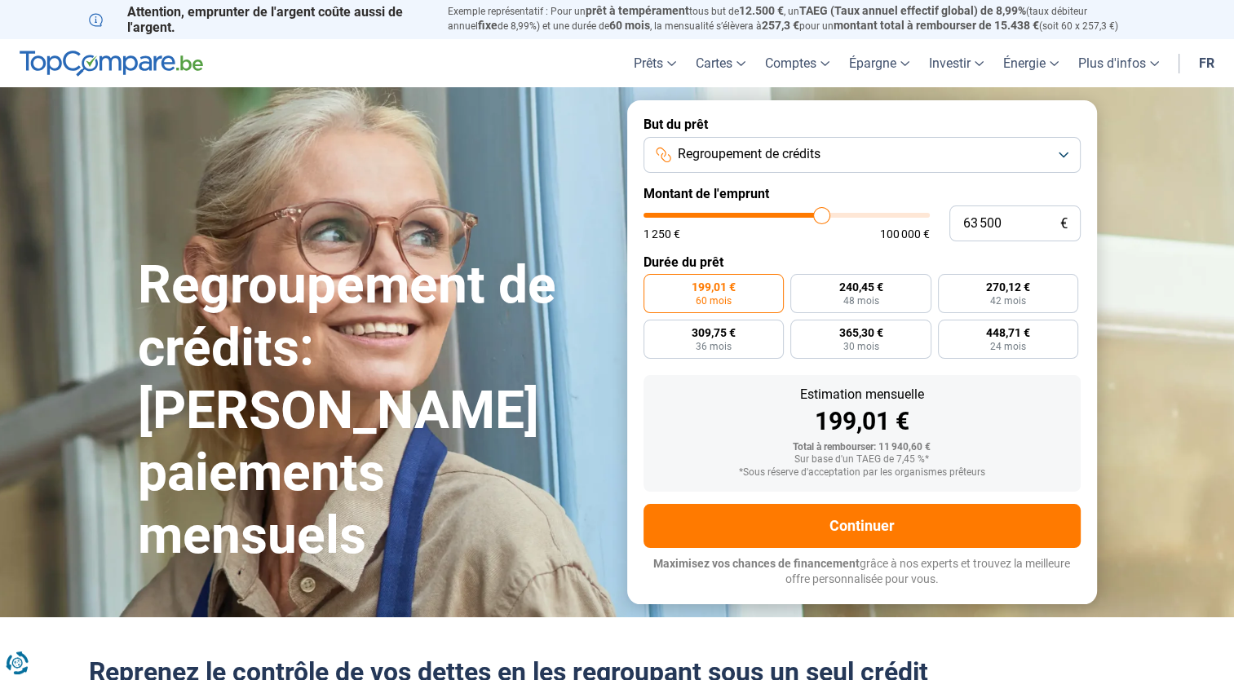
type input "63 750"
type input "63750"
type input "64 000"
type input "64000"
type input "64 500"
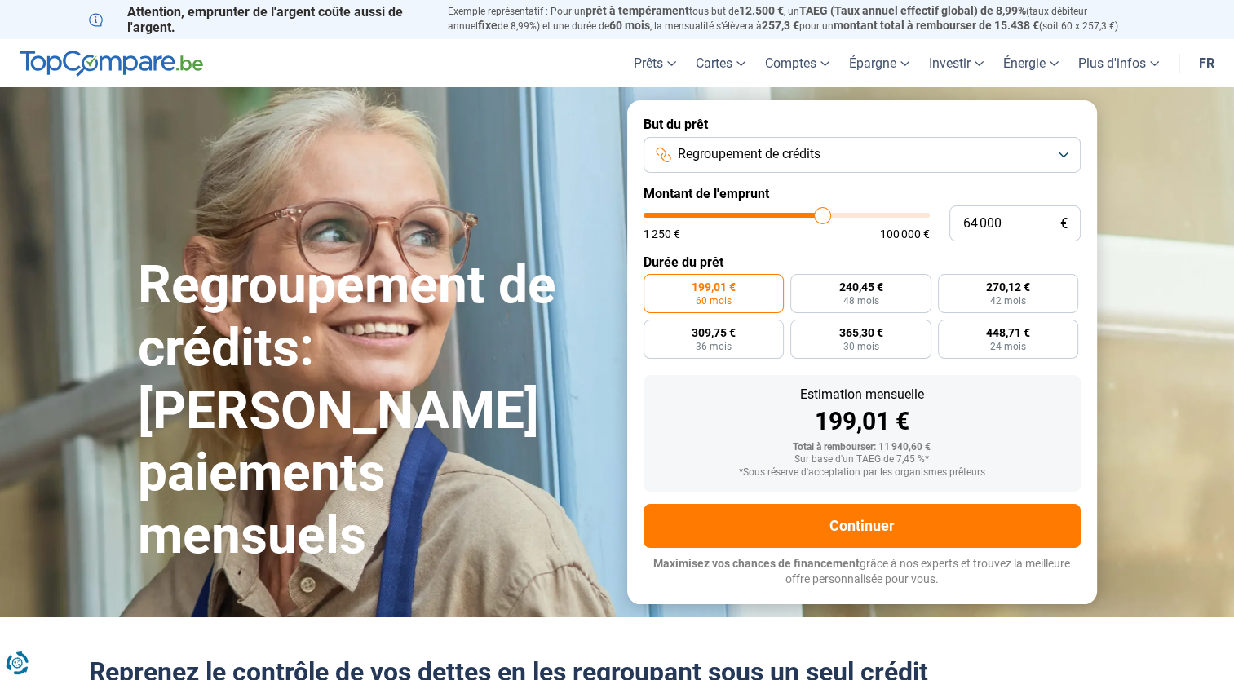
type input "64500"
type input "65 000"
type input "65000"
type input "65 500"
type input "65500"
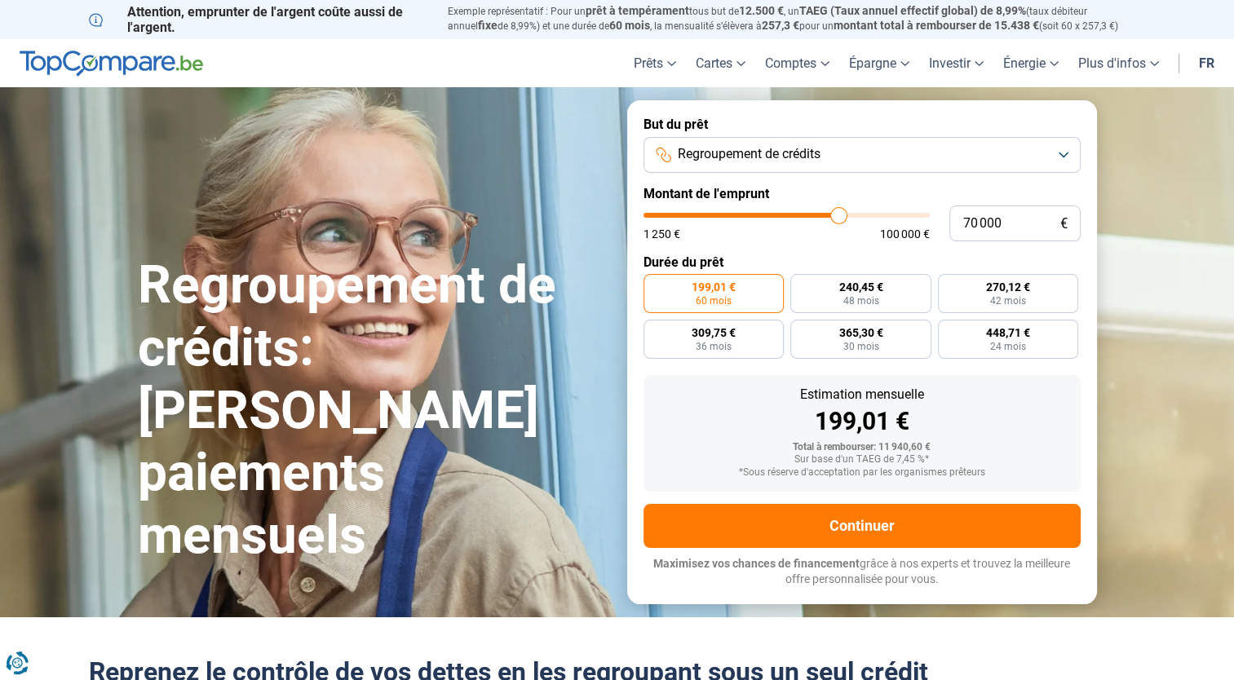
drag, startPoint x: 677, startPoint y: 219, endPoint x: 839, endPoint y: 221, distance: 161.5
click at [839, 218] on input "range" at bounding box center [787, 215] width 286 height 5
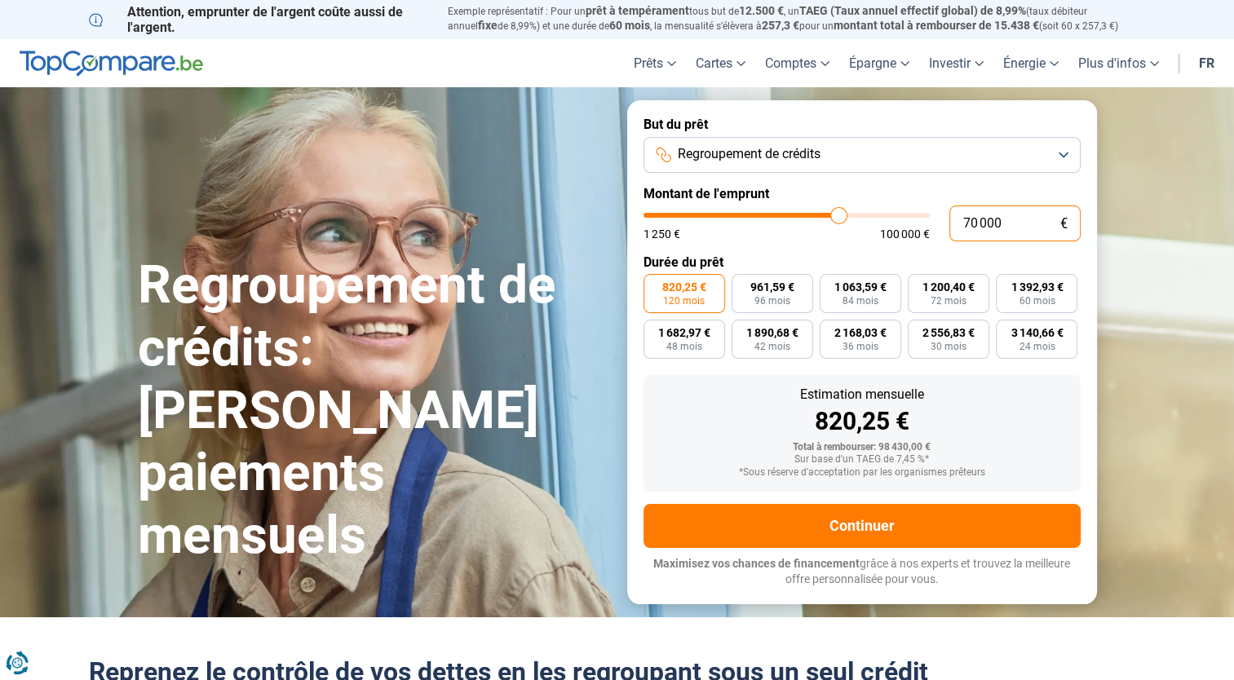
drag, startPoint x: 1038, startPoint y: 222, endPoint x: 944, endPoint y: 222, distance: 94.6
click at [944, 222] on div "70 000 € 1 250 € 100 000 €" at bounding box center [862, 224] width 437 height 36
